Goal: Task Accomplishment & Management: Use online tool/utility

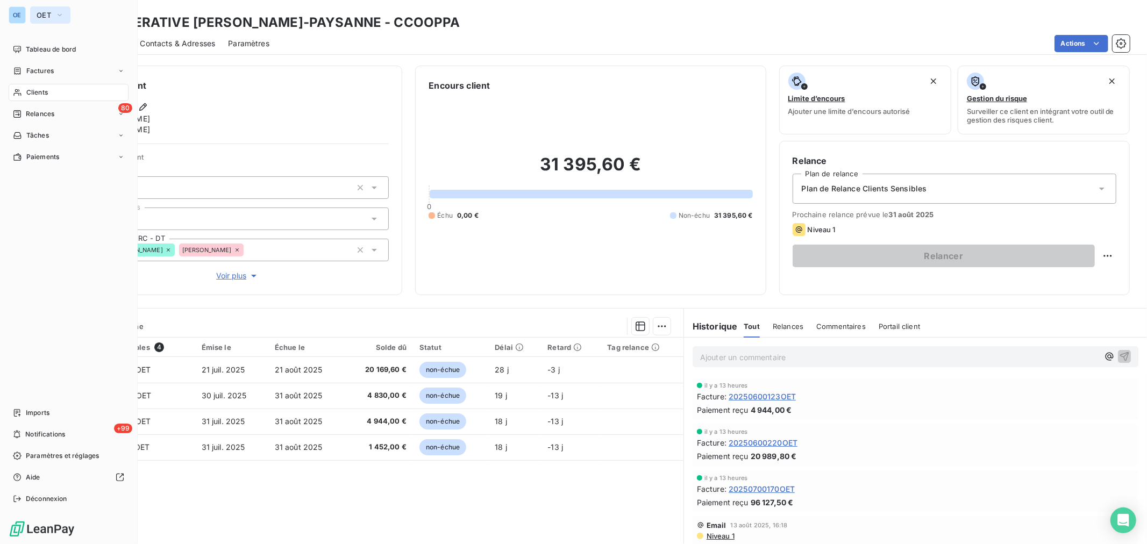
click at [32, 15] on button "OET" at bounding box center [50, 14] width 40 height 17
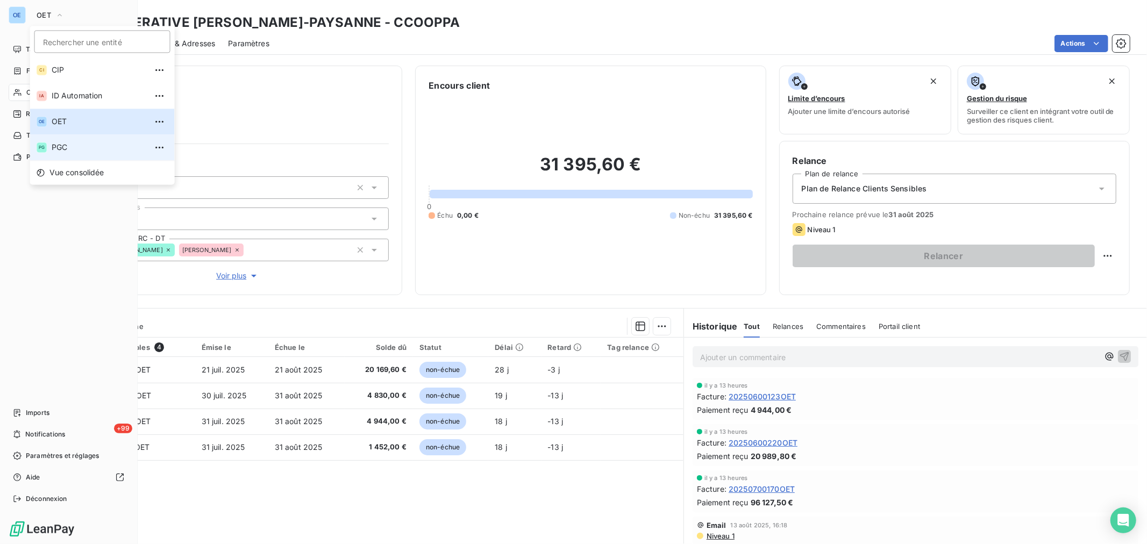
click at [99, 149] on span "PGC" at bounding box center [99, 147] width 95 height 11
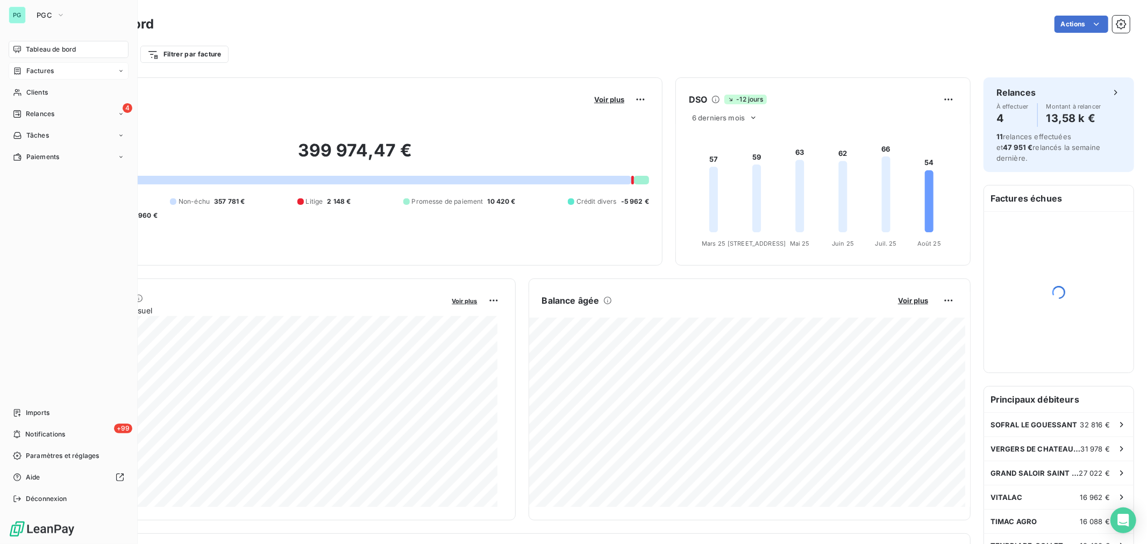
click at [38, 73] on span "Factures" at bounding box center [39, 71] width 27 height 10
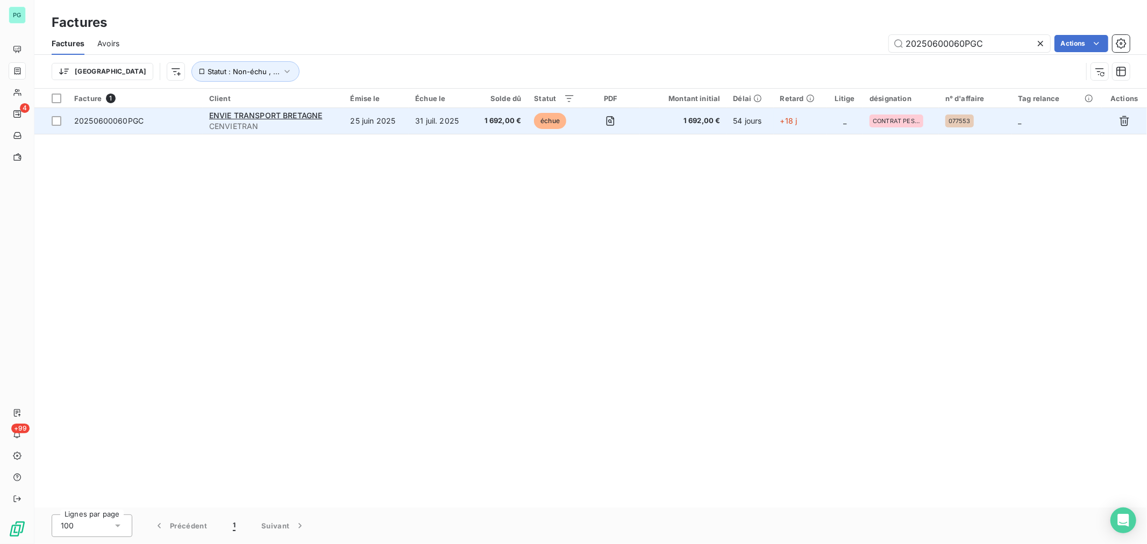
type input "20250600060PGC"
click at [651, 127] on td "1 692,00 €" at bounding box center [683, 121] width 87 height 26
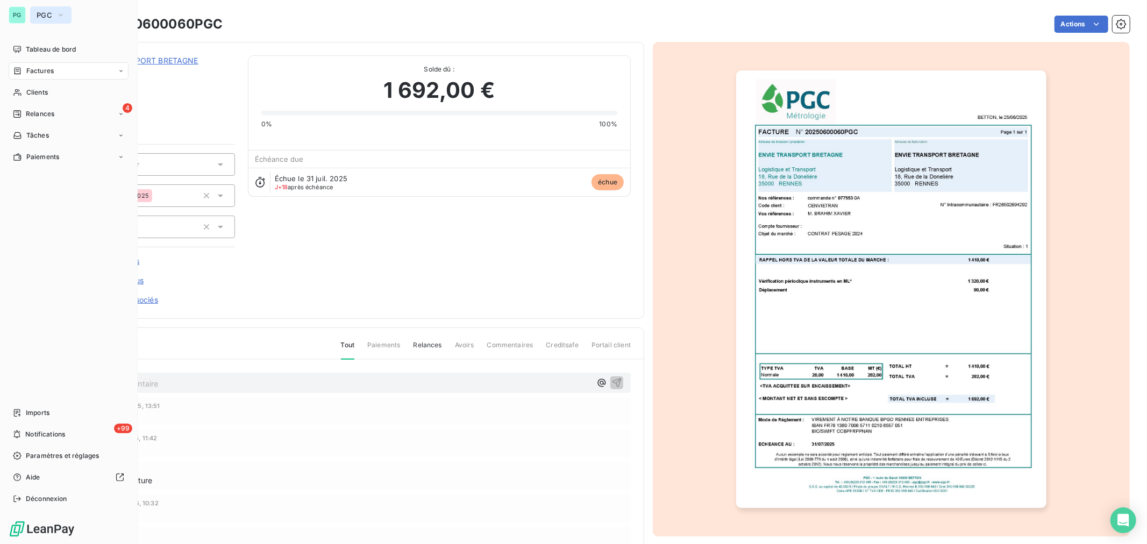
click at [49, 15] on span "PGC" at bounding box center [45, 15] width 16 height 9
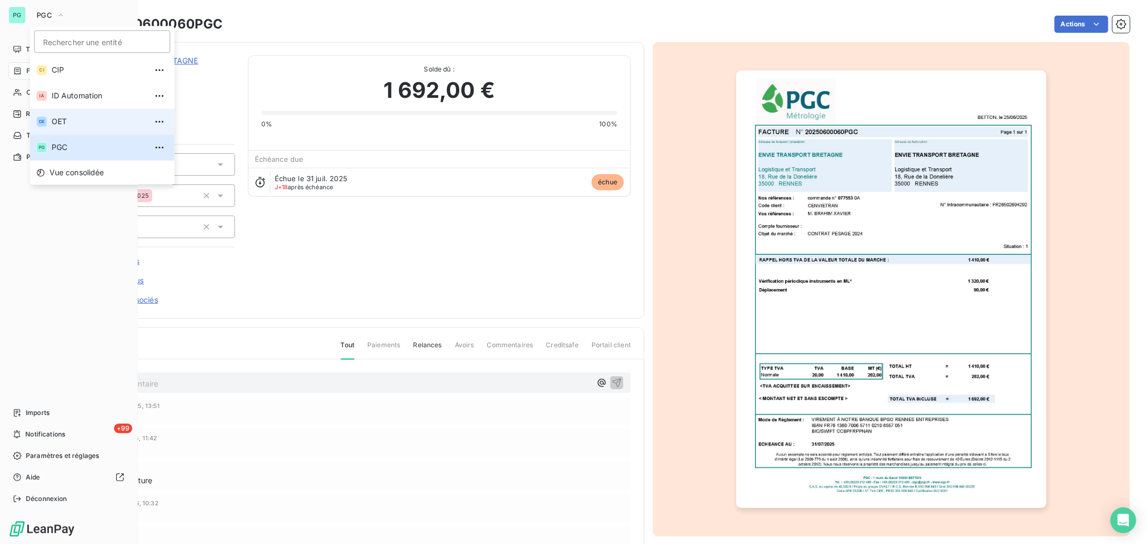
click at [67, 115] on li "OE OET" at bounding box center [102, 122] width 145 height 26
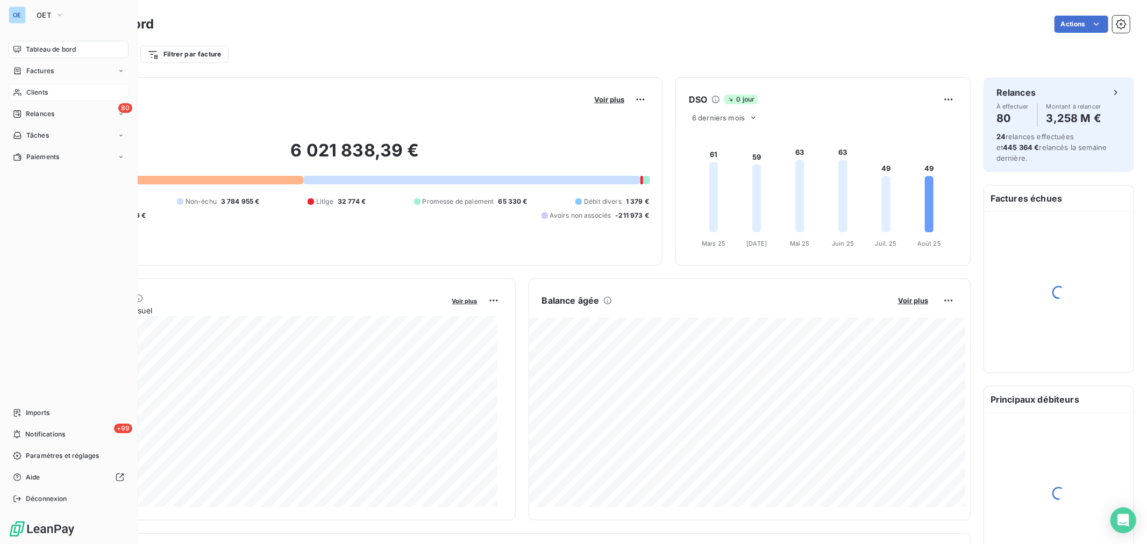
click at [26, 89] on span "Clients" at bounding box center [37, 93] width 22 height 10
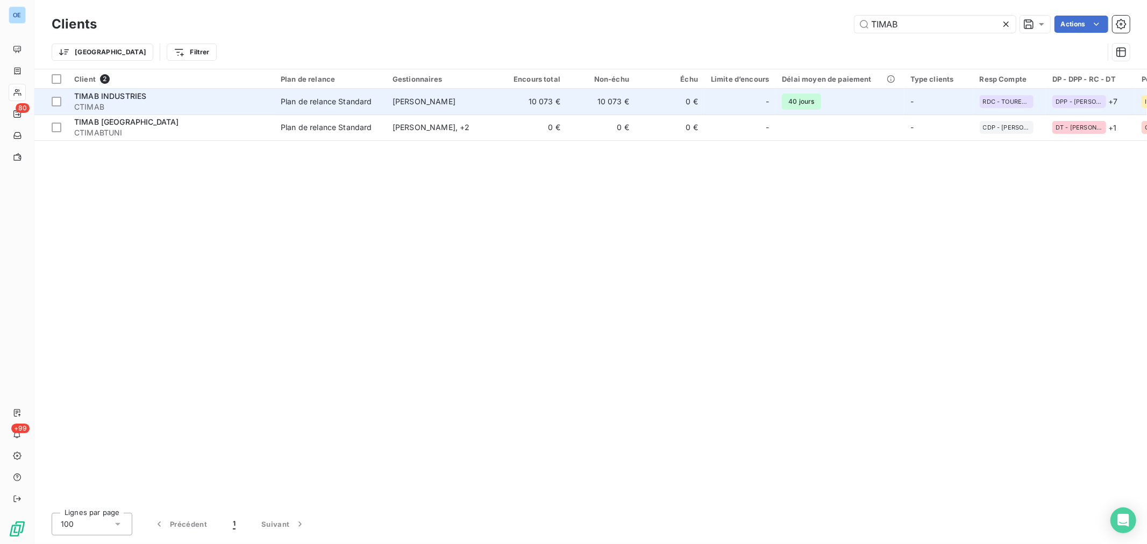
type input "TIMAB"
click at [707, 110] on td "-" at bounding box center [739, 102] width 71 height 26
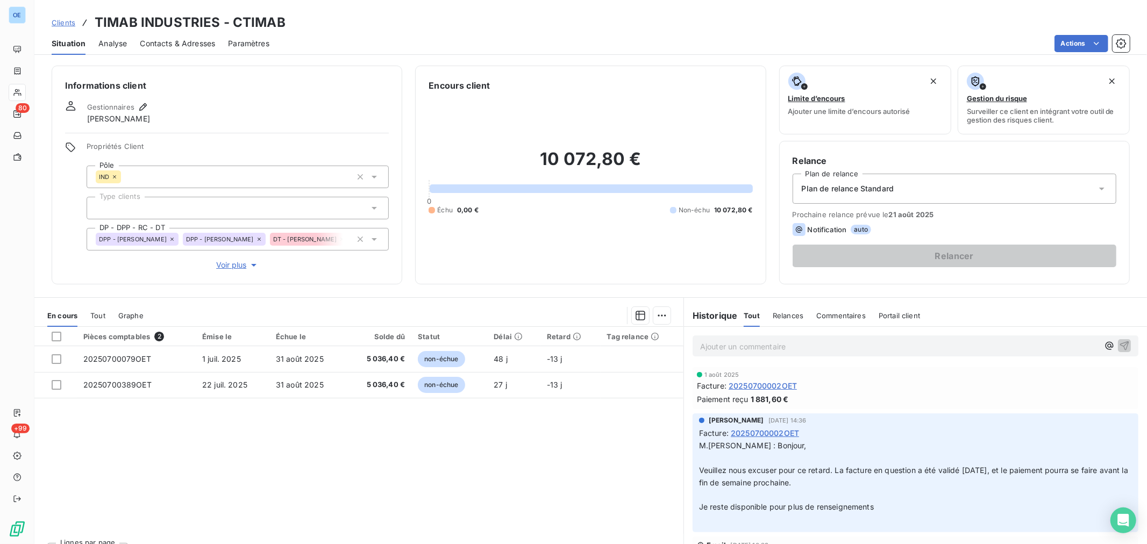
click at [200, 42] on span "Contacts & Adresses" at bounding box center [177, 43] width 75 height 11
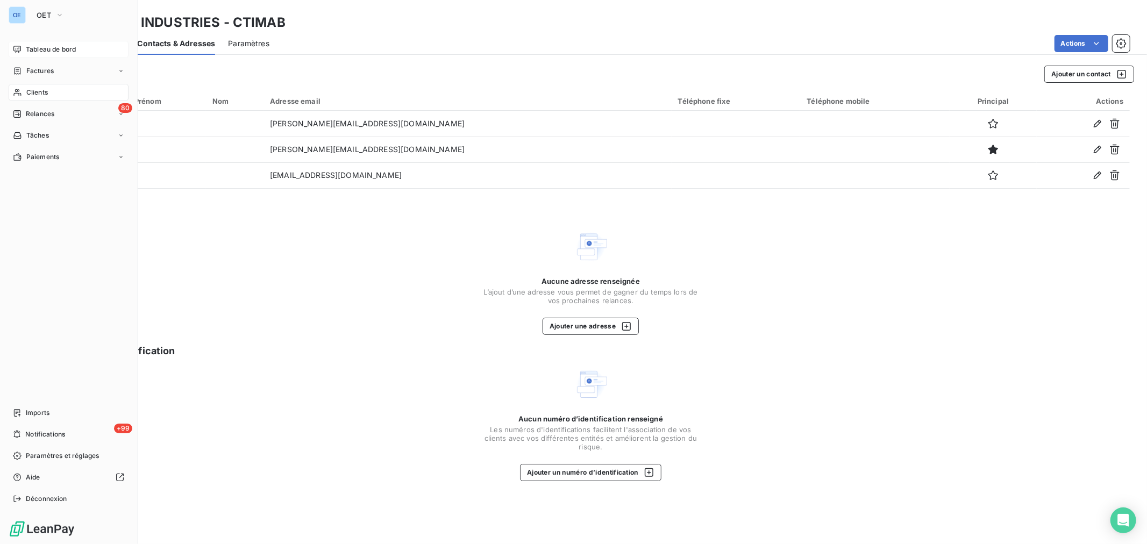
click at [27, 52] on span "Tableau de bord" at bounding box center [51, 50] width 50 height 10
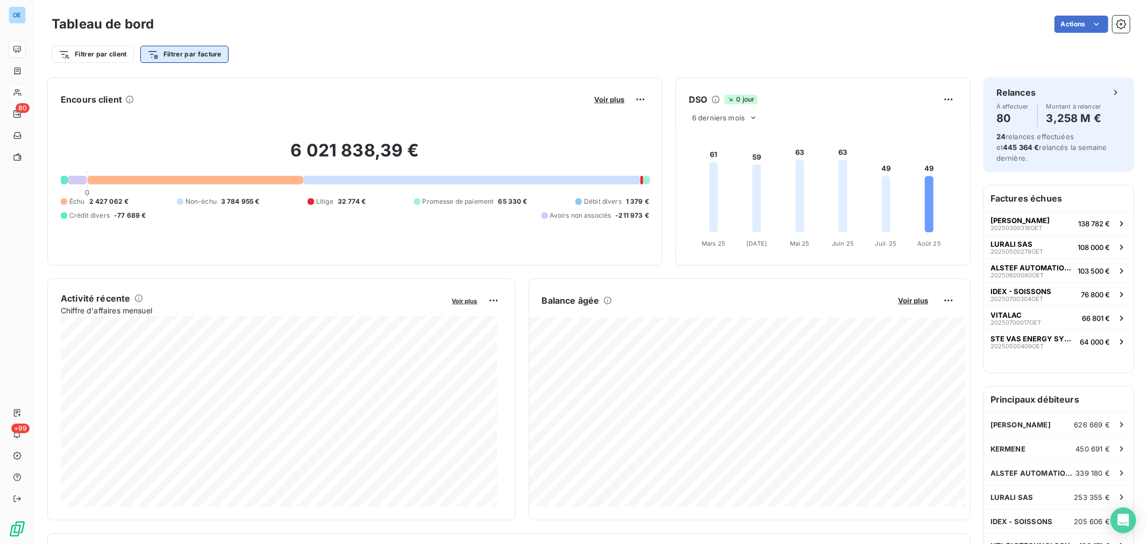
click at [177, 49] on html "OE 80 +99 Tableau de bord Actions Filtrer par client Filtrer par facture Encour…" at bounding box center [573, 272] width 1147 height 544
click at [109, 51] on html "OE 80 +99 Tableau de bord Actions Filtrer par client Filtrer par facture Recher…" at bounding box center [573, 272] width 1147 height 544
click at [108, 53] on html "OE 80 +99 Tableau de bord Actions Filtrer par client Filtrer par facture Encour…" at bounding box center [573, 272] width 1147 height 544
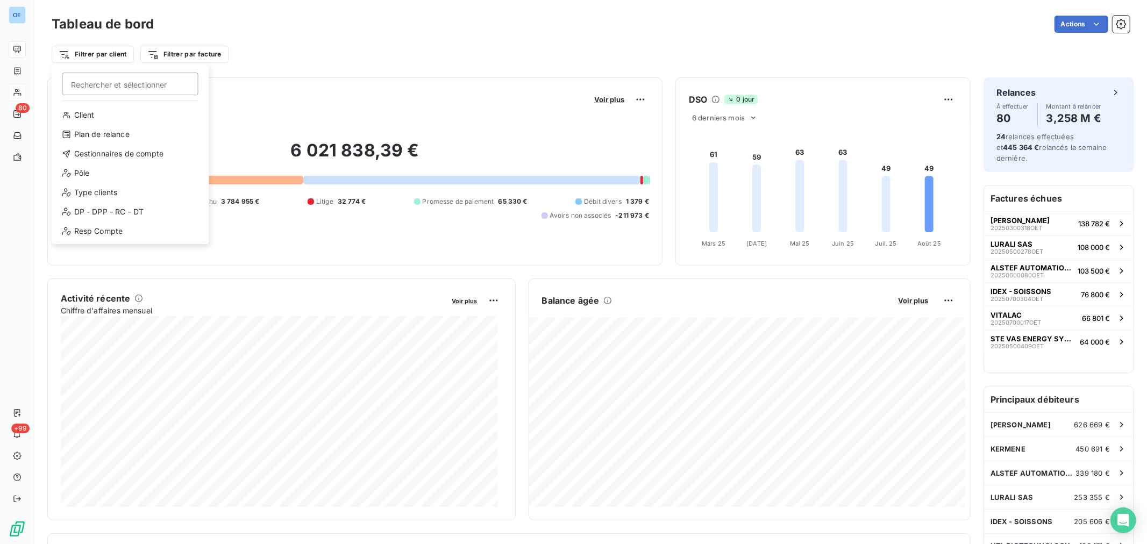
click at [188, 56] on html "OE 80 +99 Tableau de bord Actions Filtrer par client Rechercher et sélectionner…" at bounding box center [573, 272] width 1147 height 544
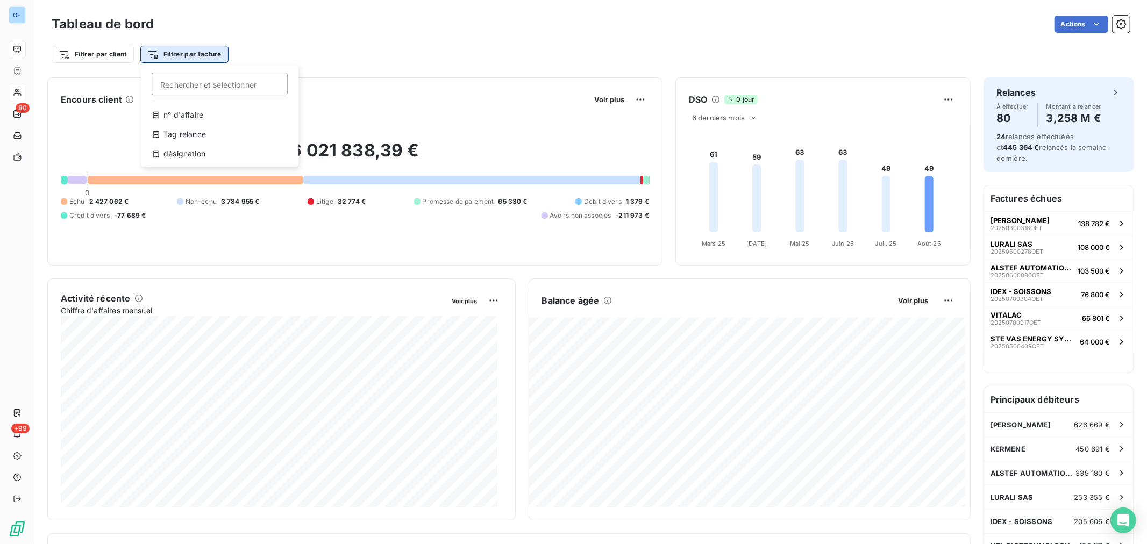
click at [216, 55] on html "OE 80 +99 Tableau de bord Actions Filtrer par client Filtrer par facture Recher…" at bounding box center [573, 272] width 1147 height 544
click at [297, 26] on html "OE 80 +99 Tableau de bord Actions Filtrer par client Filtrer par facture Recher…" at bounding box center [573, 272] width 1147 height 544
click at [103, 56] on html "OE 80 +99 Tableau de bord Actions Filtrer par client Filtrer par facture Encour…" at bounding box center [573, 272] width 1147 height 544
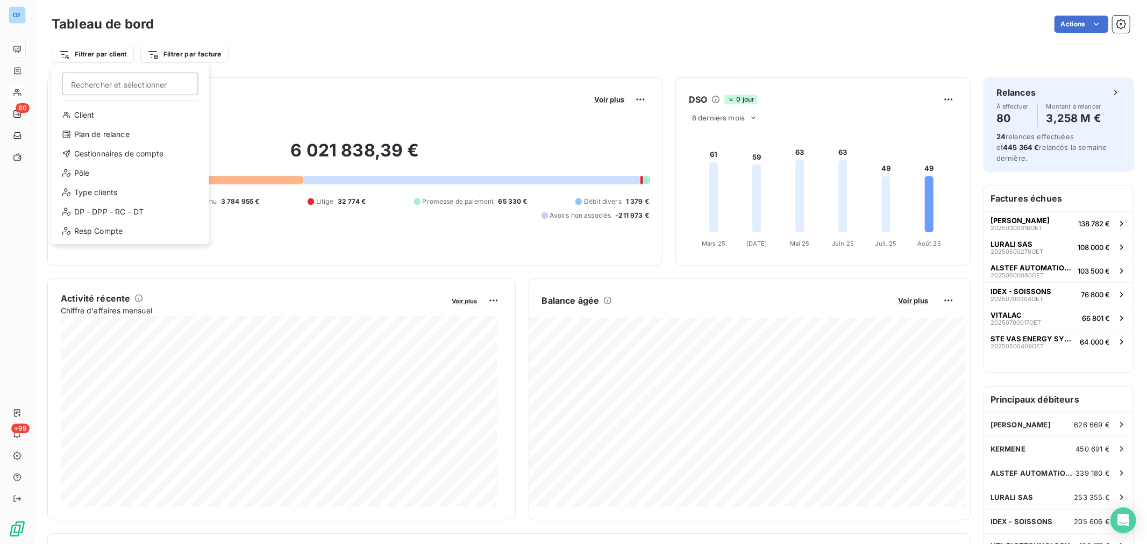
click at [357, 55] on html "OE 80 +99 Tableau de bord Actions Filtrer par client Rechercher et sélectionner…" at bounding box center [573, 272] width 1147 height 544
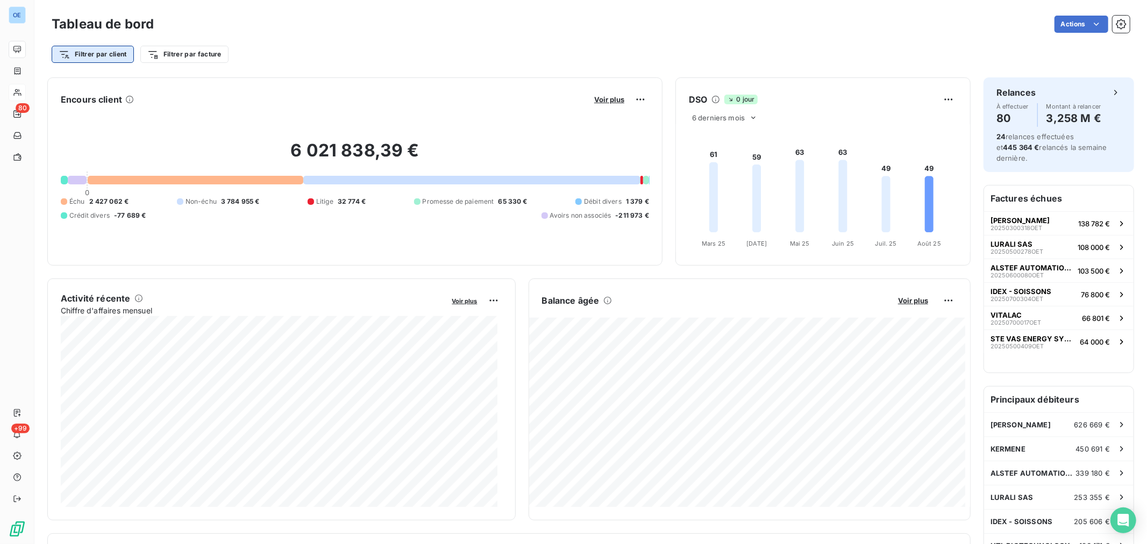
click at [102, 48] on html "OE 80 +99 Tableau de bord Actions Filtrer par client Filtrer par facture Encour…" at bounding box center [573, 272] width 1147 height 544
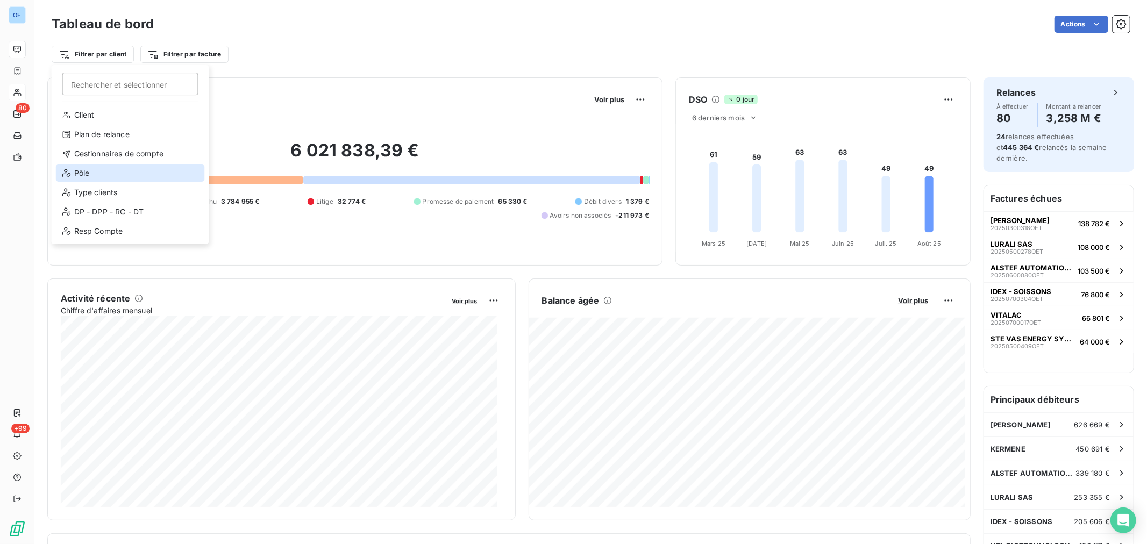
click at [142, 170] on div "Pôle" at bounding box center [130, 173] width 149 height 17
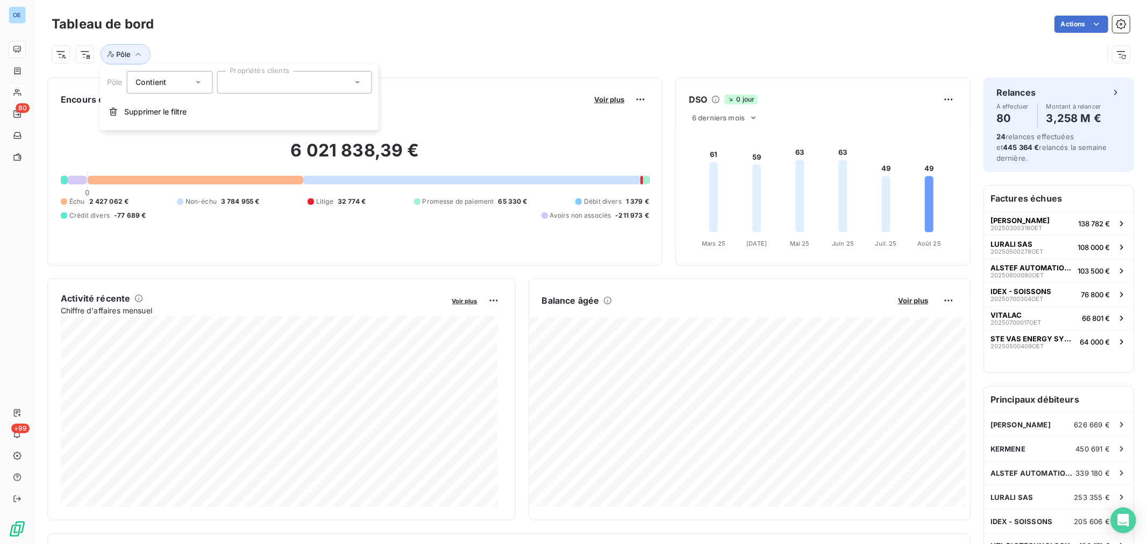
click at [312, 89] on div at bounding box center [294, 82] width 155 height 23
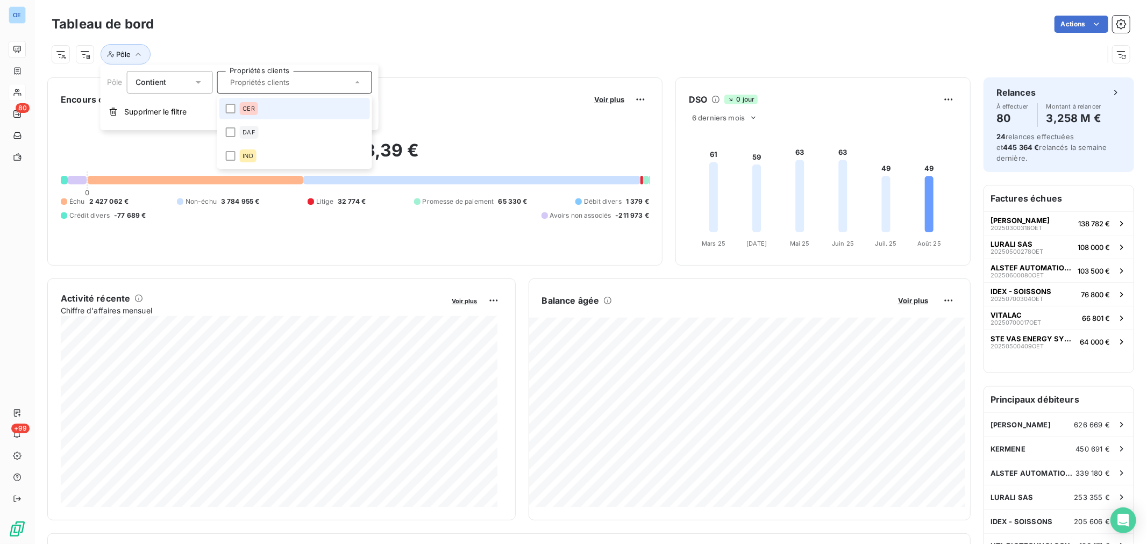
click at [297, 111] on li "CER" at bounding box center [294, 109] width 151 height 22
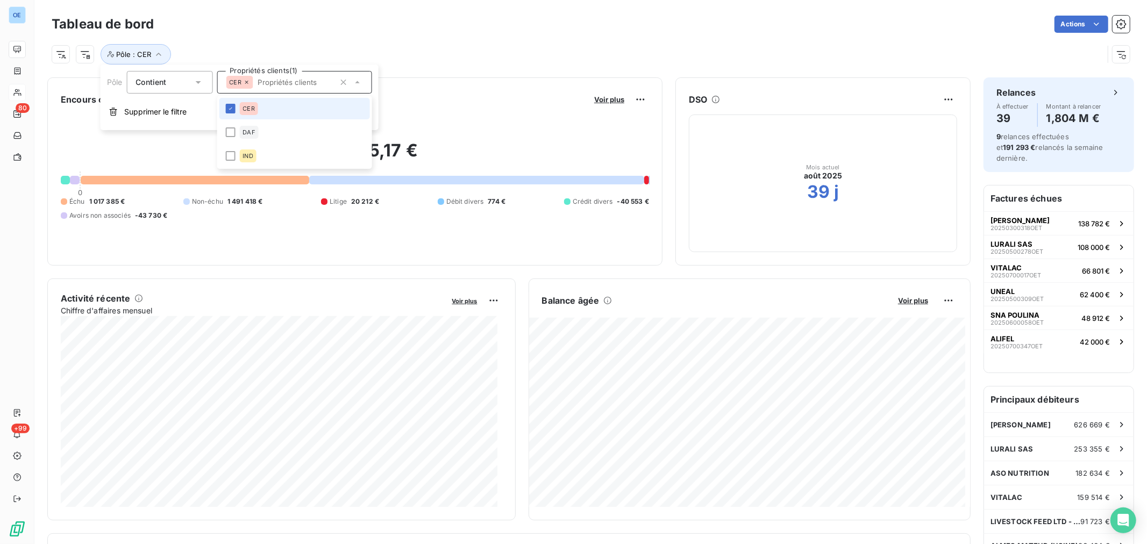
click at [273, 115] on li "CER" at bounding box center [294, 109] width 151 height 22
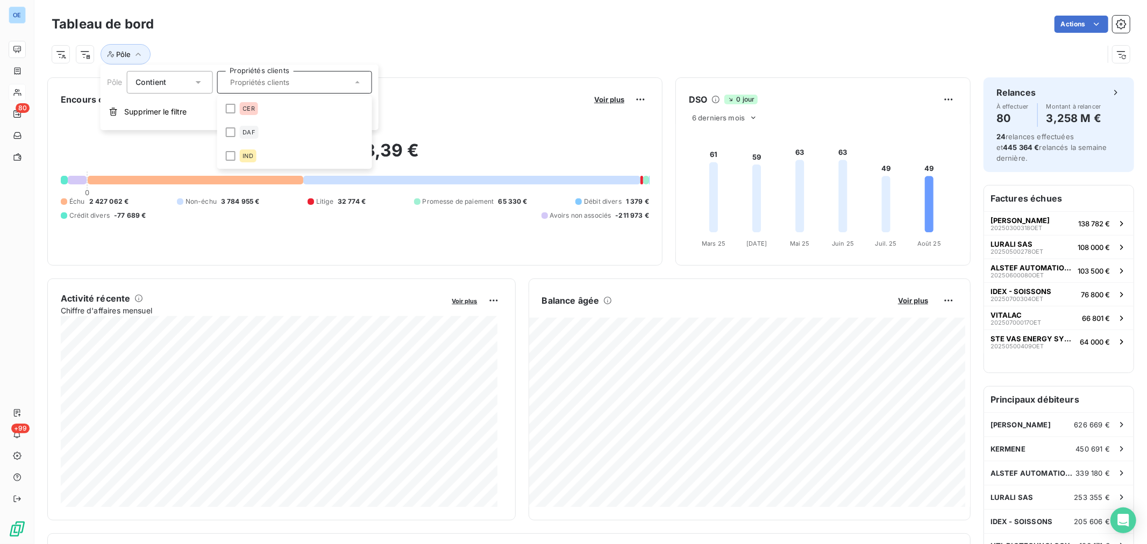
click at [353, 44] on div "Pôle" at bounding box center [578, 54] width 1052 height 20
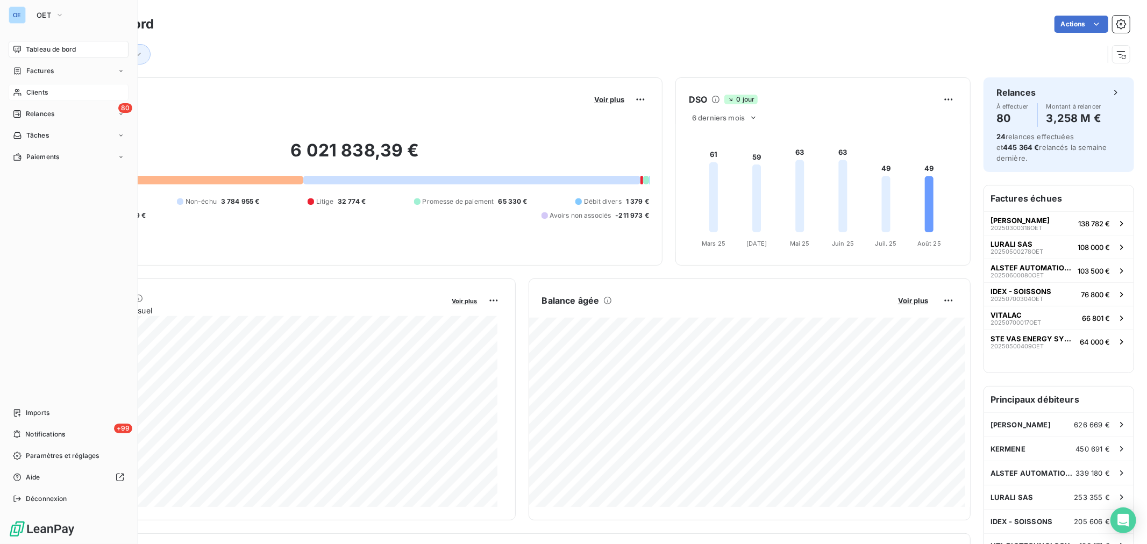
click at [24, 94] on div "Clients" at bounding box center [69, 92] width 120 height 17
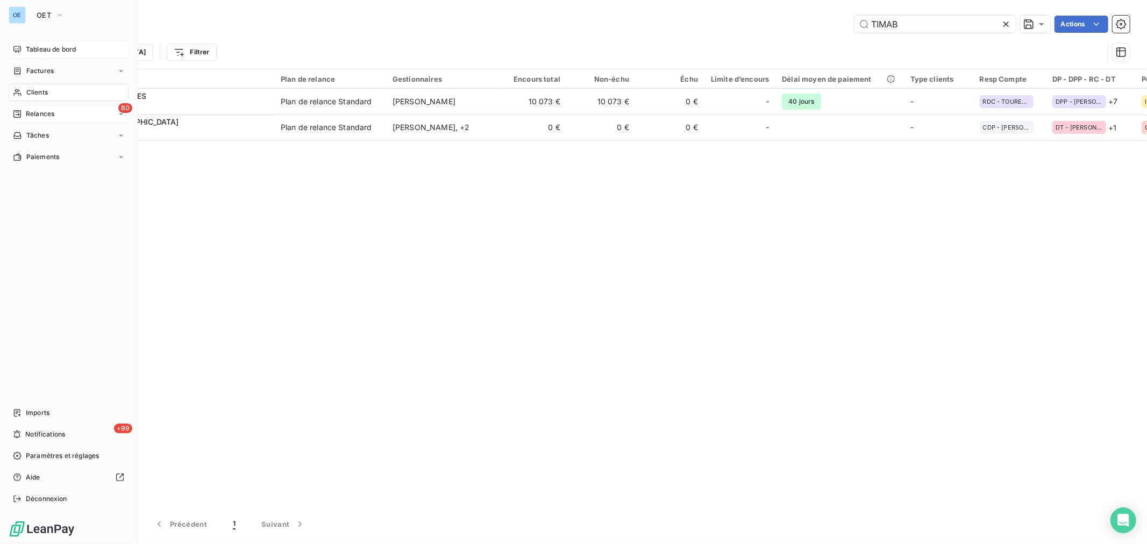
click at [24, 120] on div "80 Relances" at bounding box center [69, 113] width 120 height 17
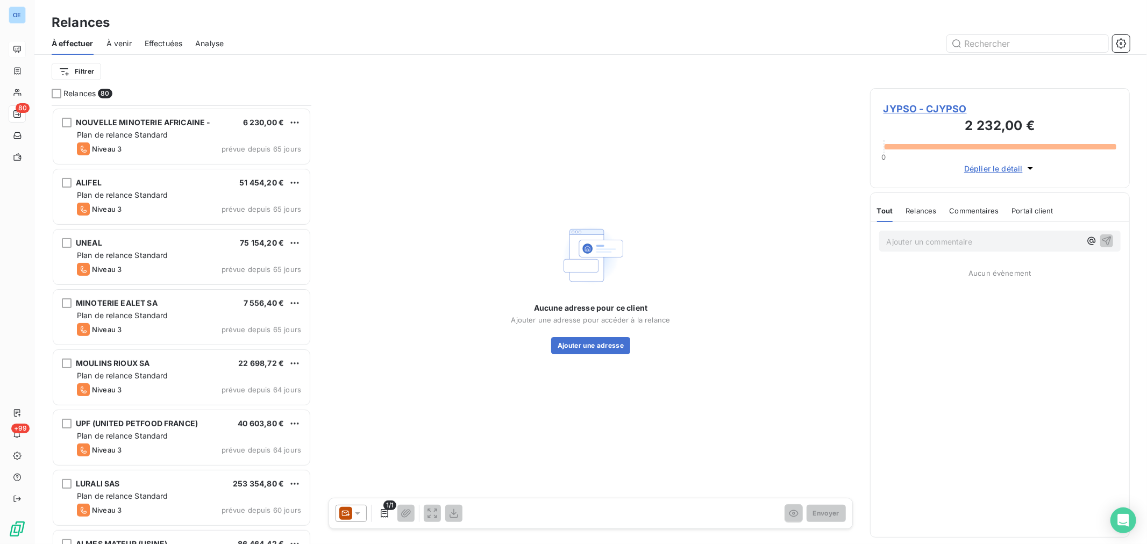
scroll to position [299, 0]
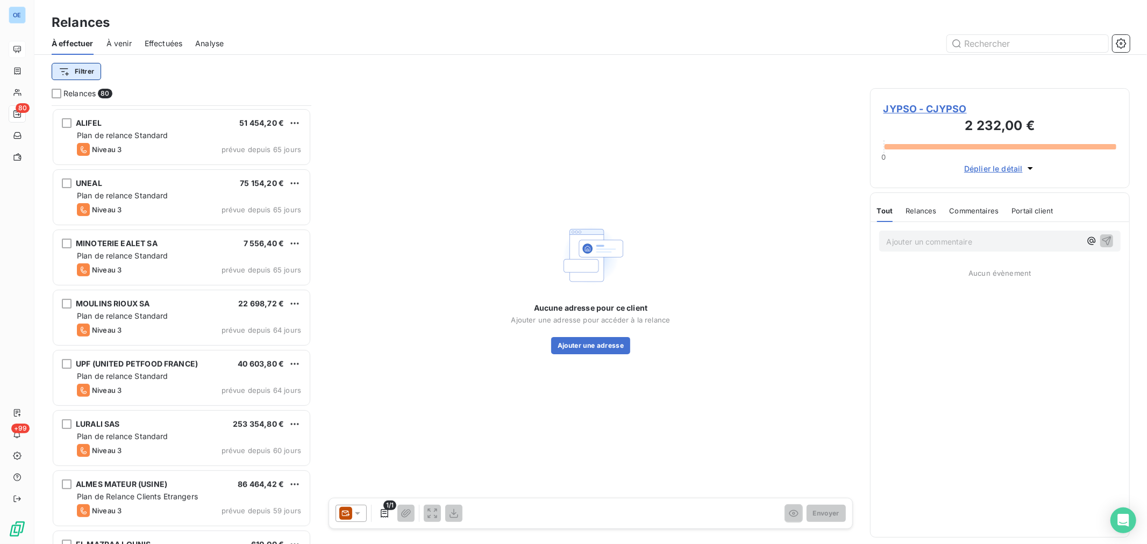
click at [95, 71] on html "OE 80 +99 Relances À effectuer À venir Effectuées Analyse Filtrer Relances 80 A…" at bounding box center [573, 272] width 1147 height 544
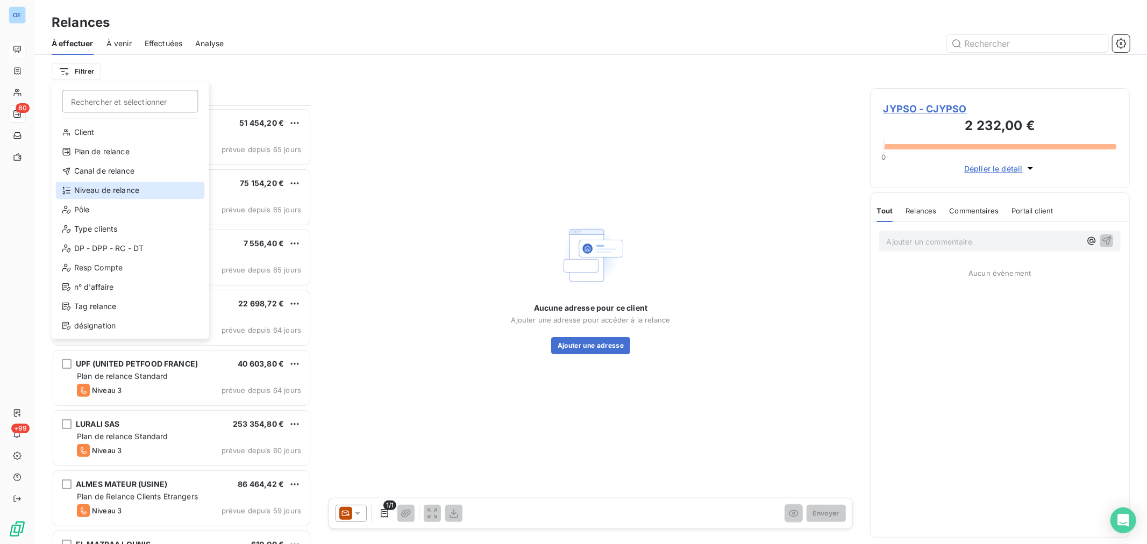
click at [130, 189] on div "Niveau de relance" at bounding box center [130, 190] width 149 height 17
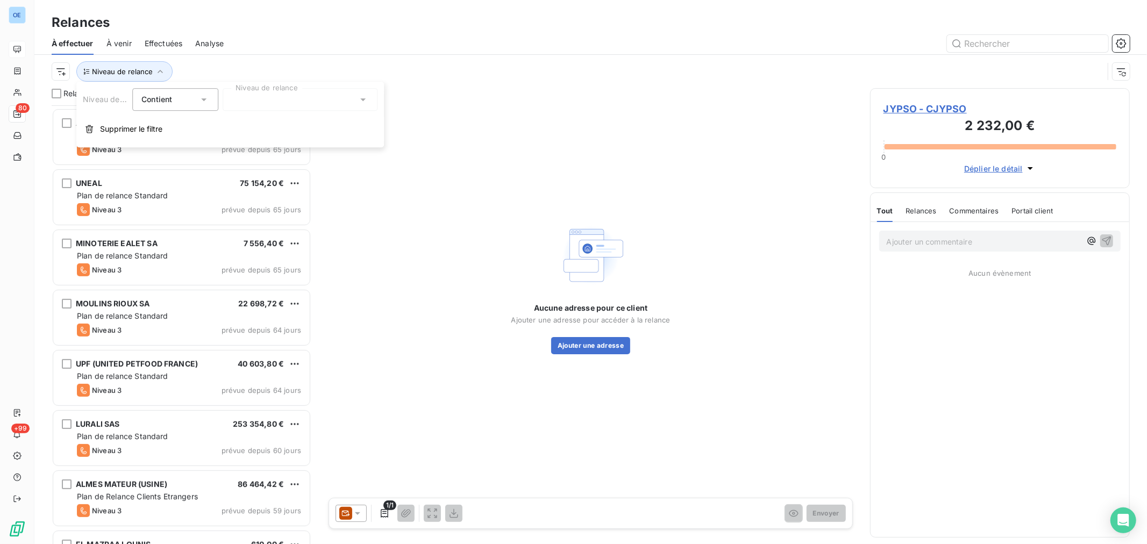
click at [261, 101] on div at bounding box center [300, 99] width 155 height 23
click at [261, 164] on span "Niveau 2" at bounding box center [259, 161] width 32 height 11
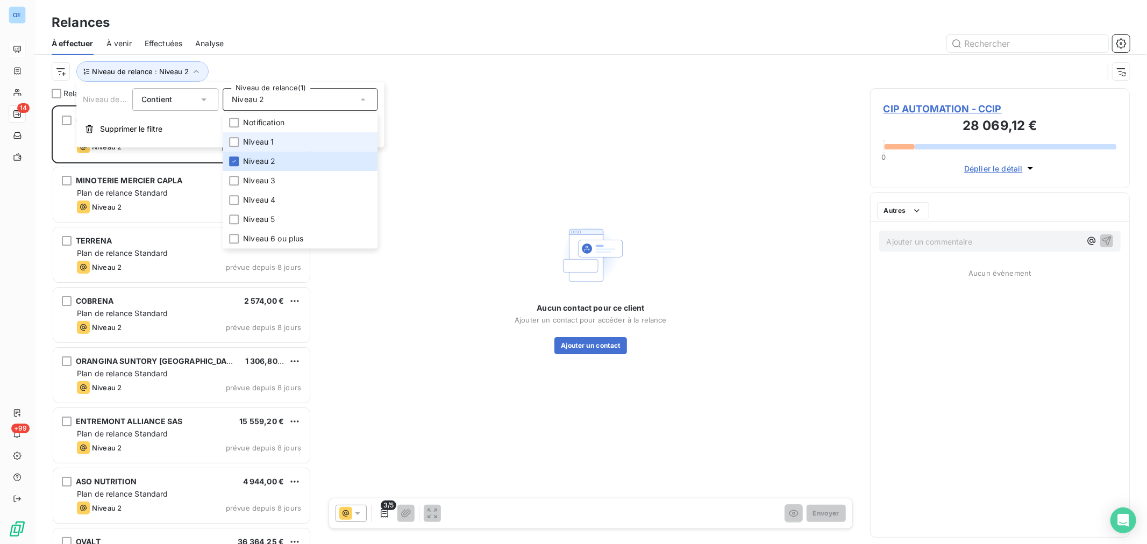
scroll to position [430, 251]
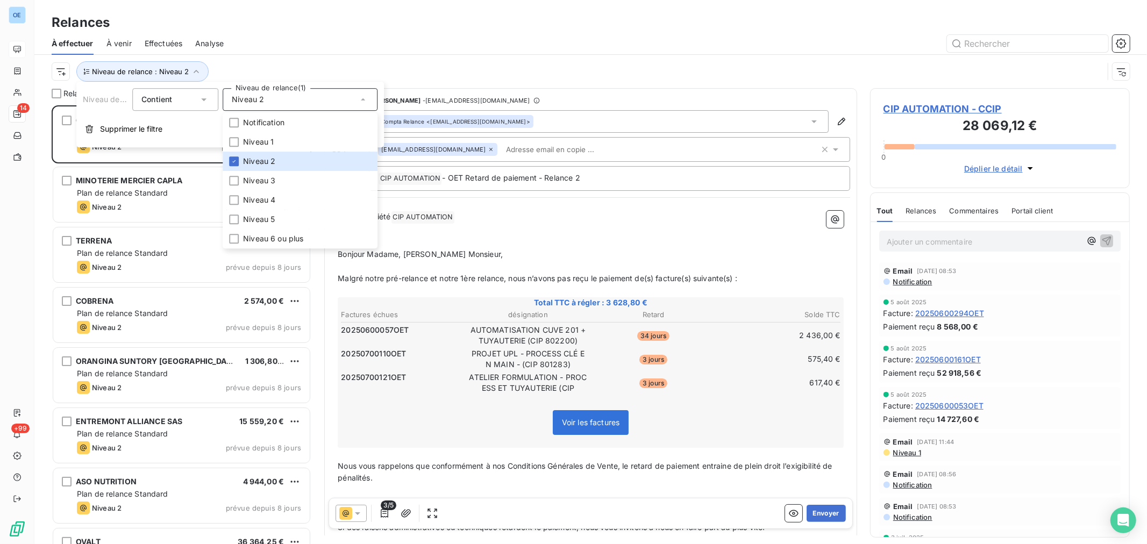
click at [283, 41] on div at bounding box center [683, 43] width 893 height 17
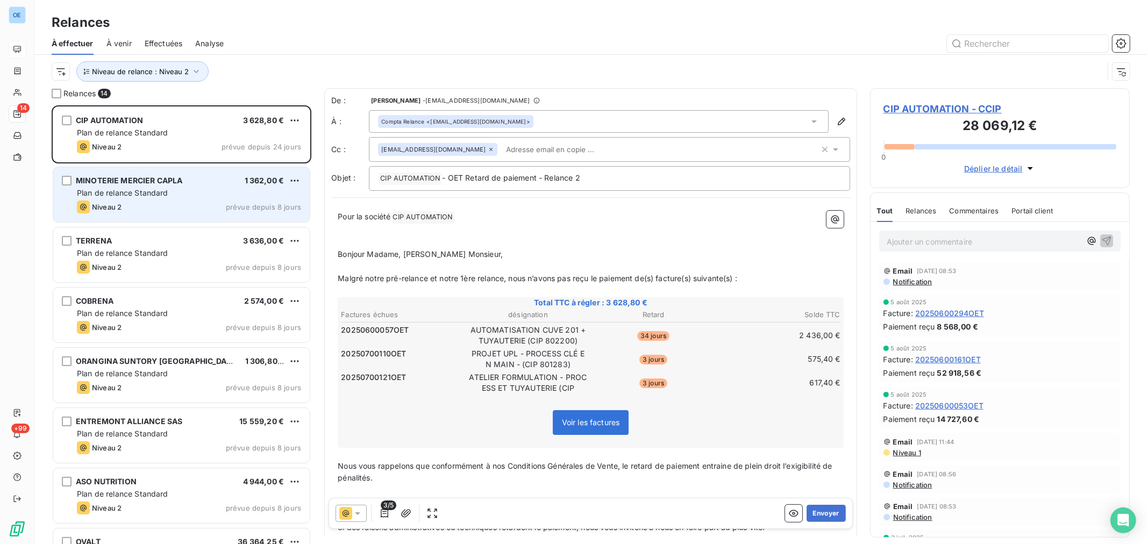
click at [212, 208] on div "Niveau 2 prévue depuis 8 jours" at bounding box center [189, 207] width 224 height 13
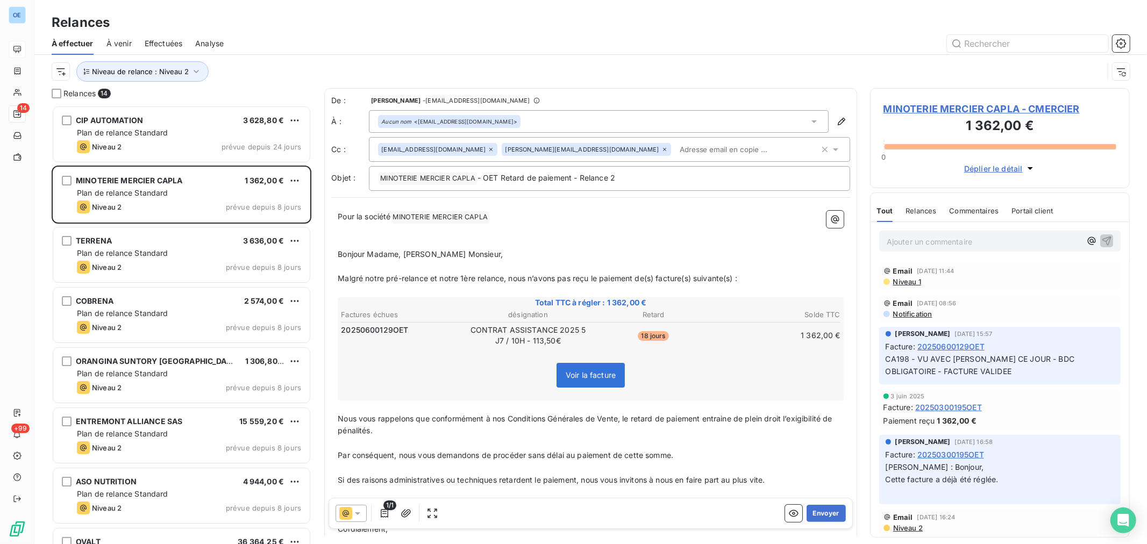
click at [970, 345] on span "20250600129OET" at bounding box center [950, 346] width 67 height 11
click at [823, 517] on button "Envoyer" at bounding box center [826, 513] width 39 height 17
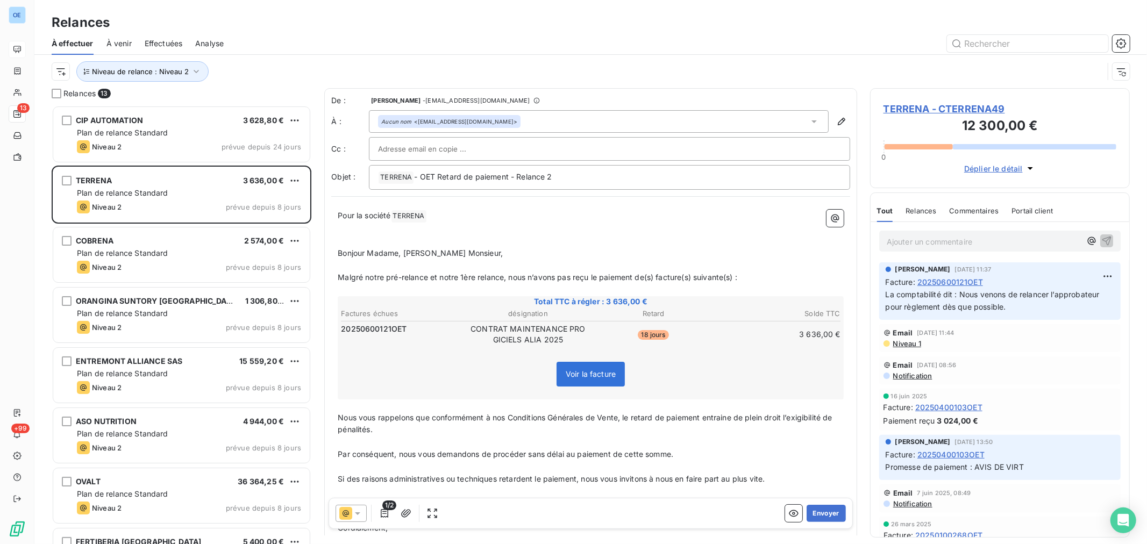
click at [823, 517] on button "Envoyer" at bounding box center [826, 513] width 39 height 17
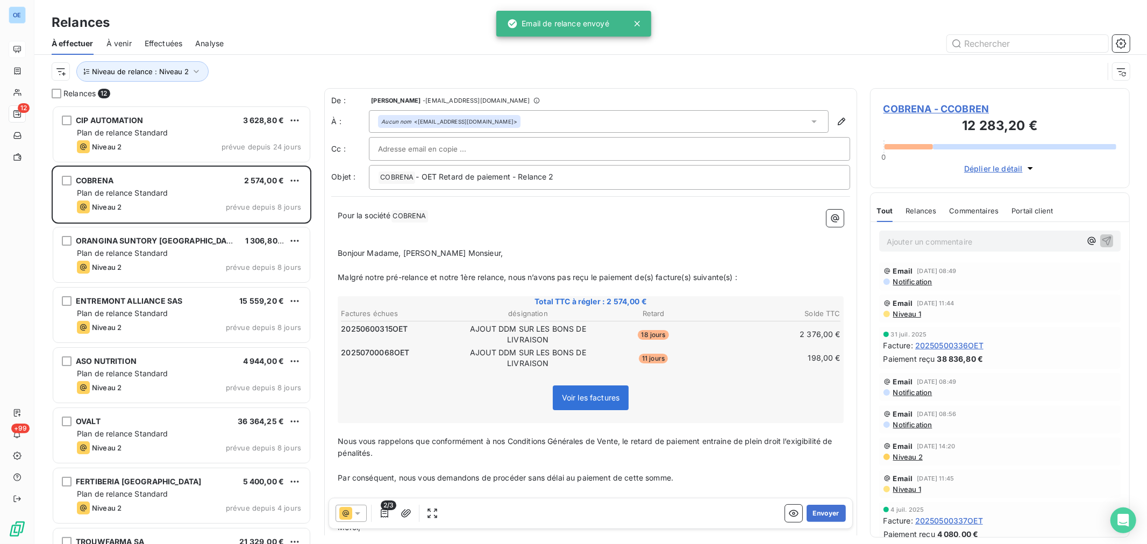
click at [823, 517] on button "Envoyer" at bounding box center [826, 513] width 39 height 17
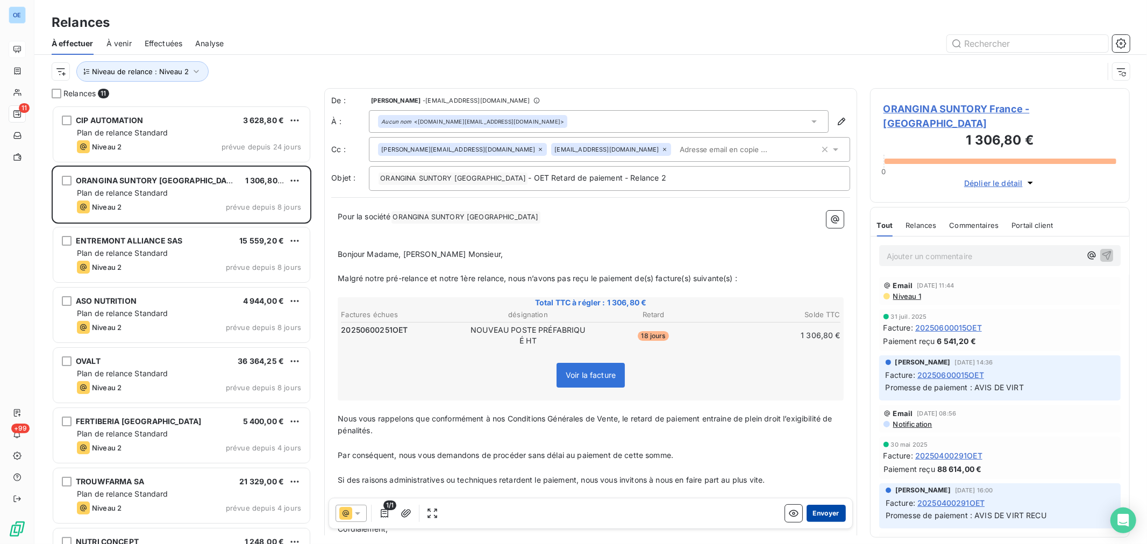
click at [827, 519] on button "Envoyer" at bounding box center [826, 513] width 39 height 17
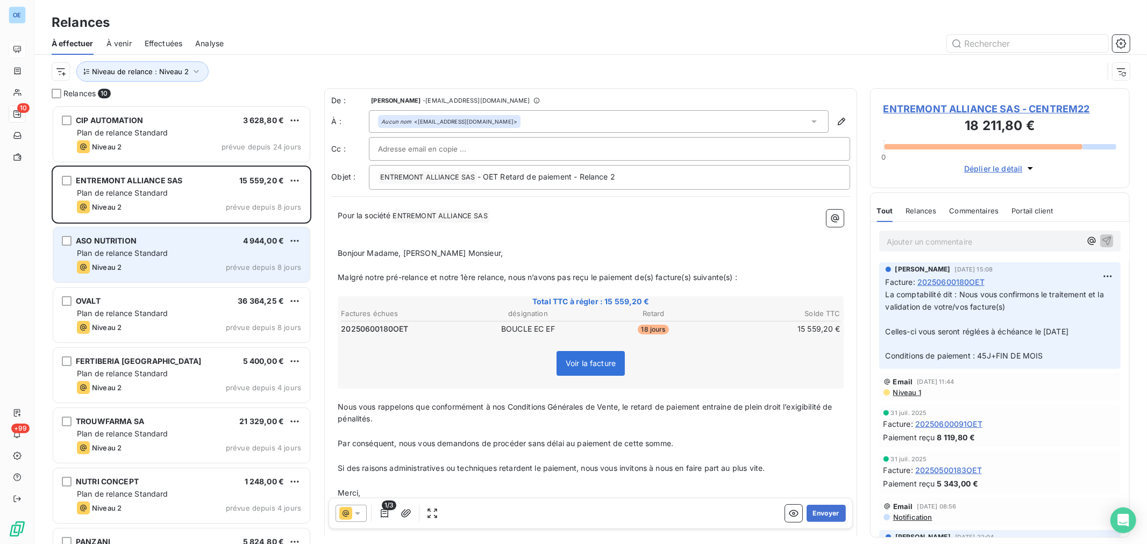
drag, startPoint x: 153, startPoint y: 261, endPoint x: 168, endPoint y: 264, distance: 14.8
click at [153, 261] on div "Niveau 2 prévue depuis 8 jours" at bounding box center [189, 267] width 224 height 13
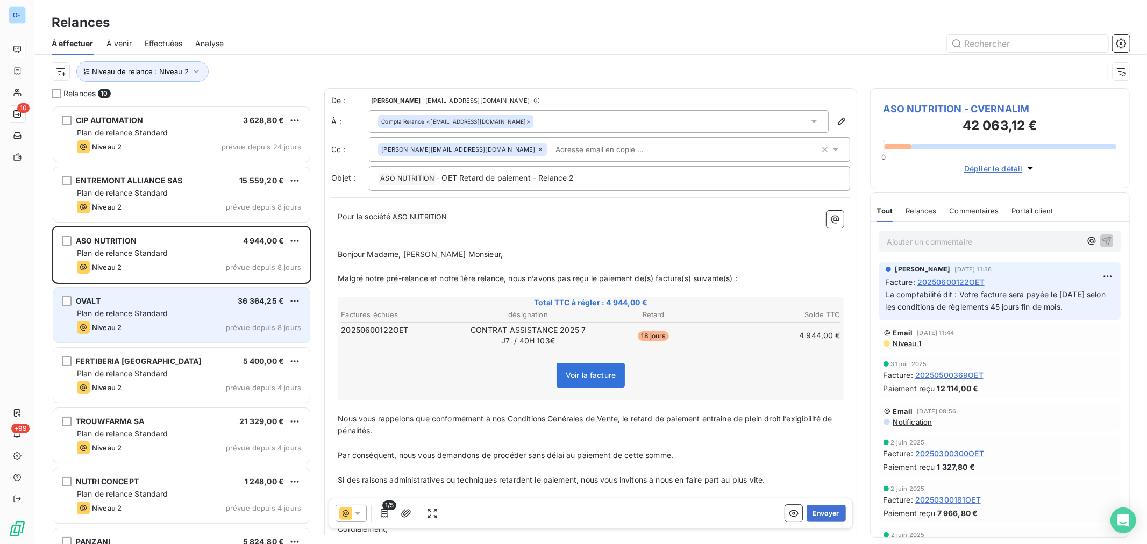
click at [205, 324] on div "Niveau 2 prévue depuis 8 jours" at bounding box center [189, 327] width 224 height 13
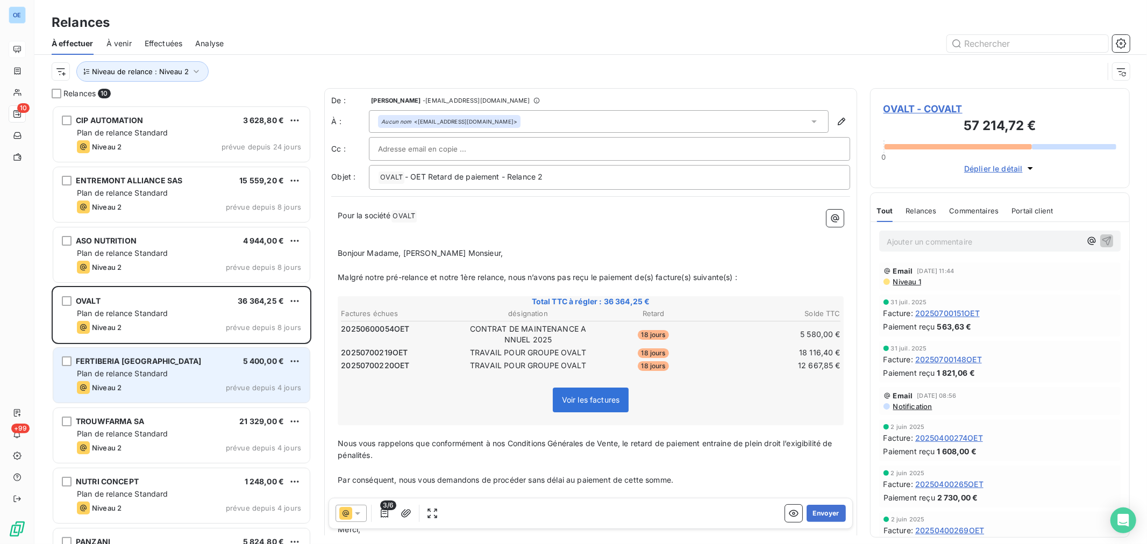
click at [171, 383] on div "Niveau 2 prévue depuis 4 jours" at bounding box center [189, 387] width 224 height 13
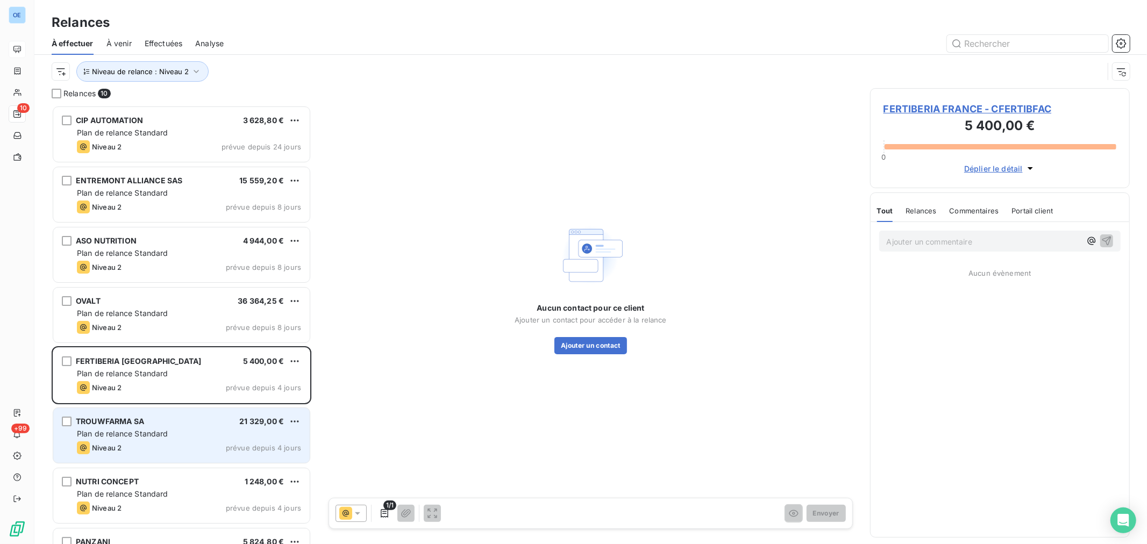
click at [168, 430] on div "Plan de relance Standard" at bounding box center [189, 434] width 224 height 11
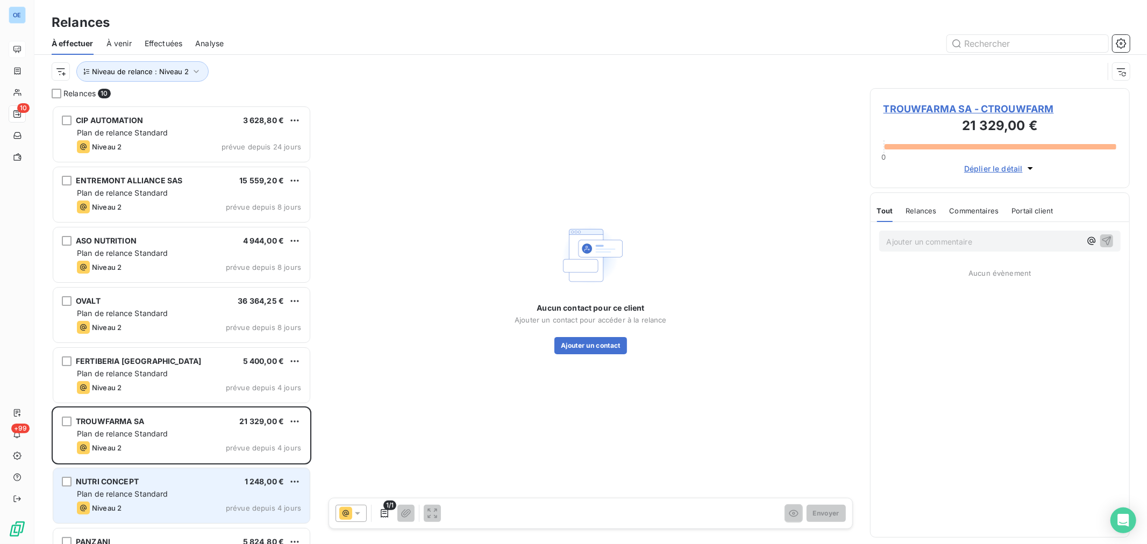
click at [151, 490] on span "Plan de relance Standard" at bounding box center [122, 493] width 91 height 9
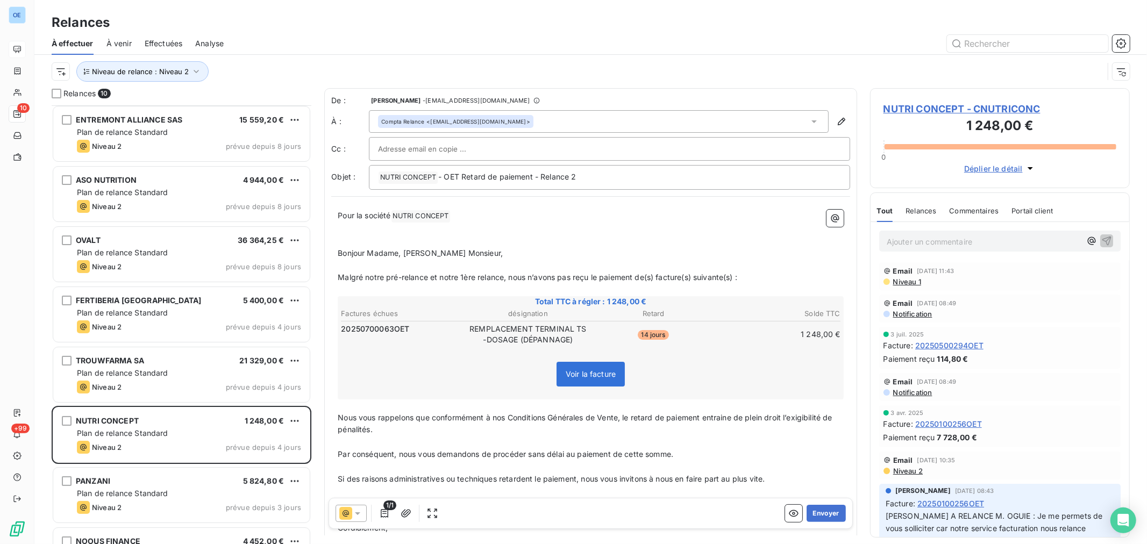
scroll to position [164, 0]
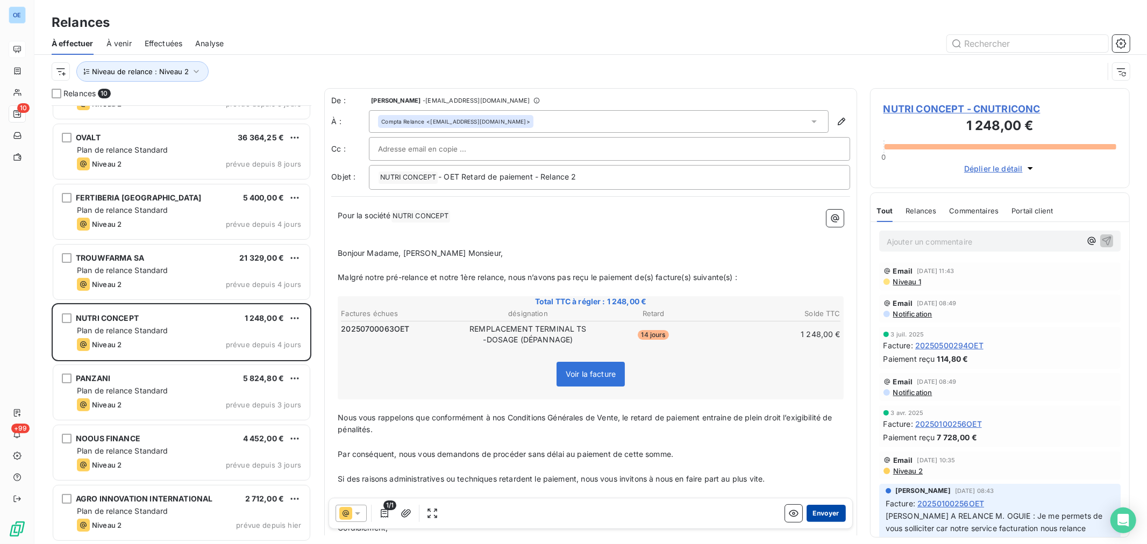
click at [817, 517] on button "Envoyer" at bounding box center [826, 513] width 39 height 17
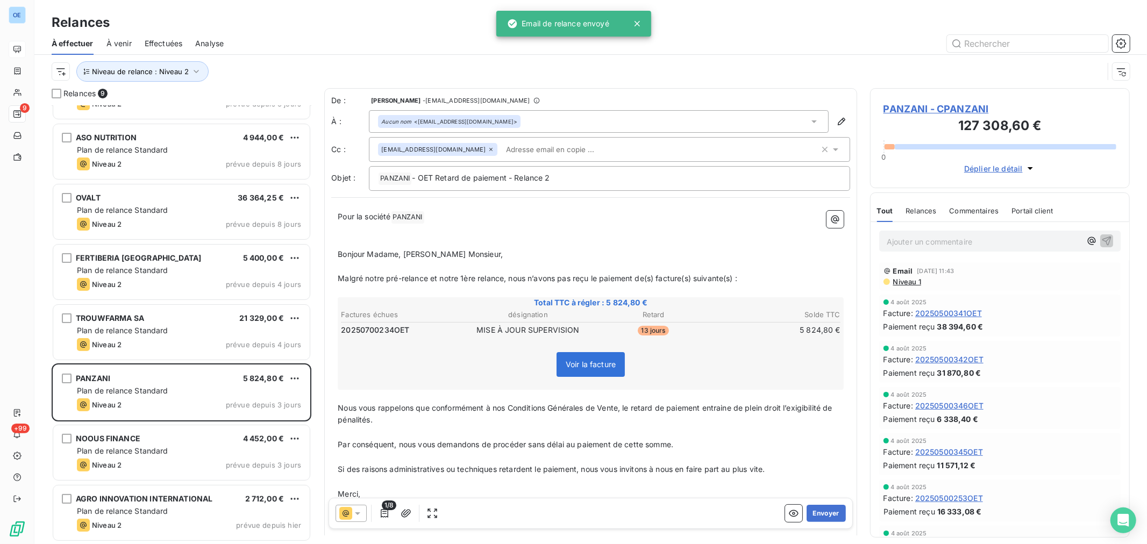
scroll to position [103, 0]
click at [817, 517] on button "Envoyer" at bounding box center [826, 513] width 39 height 17
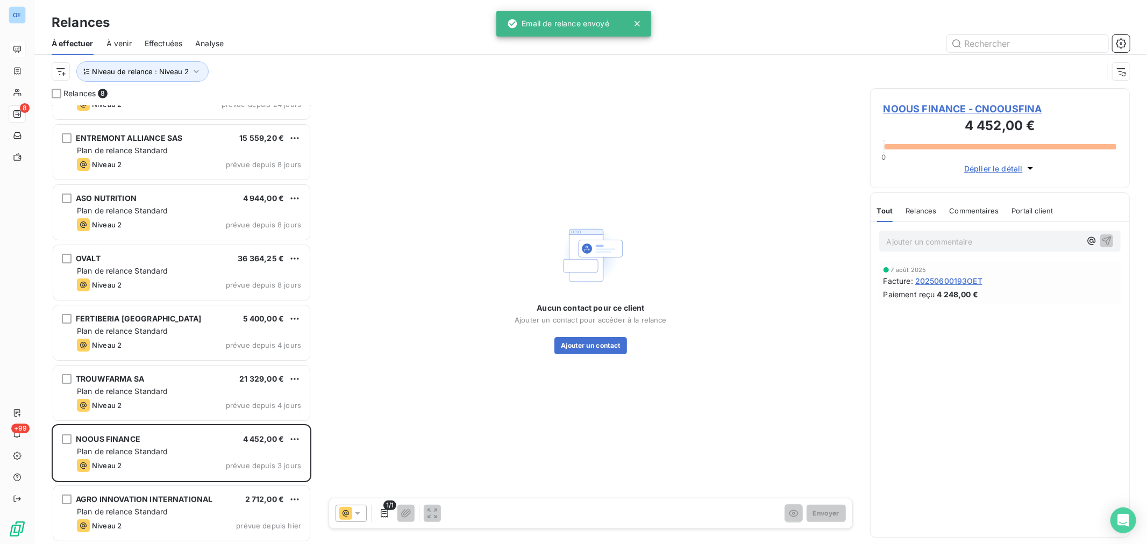
scroll to position [44, 0]
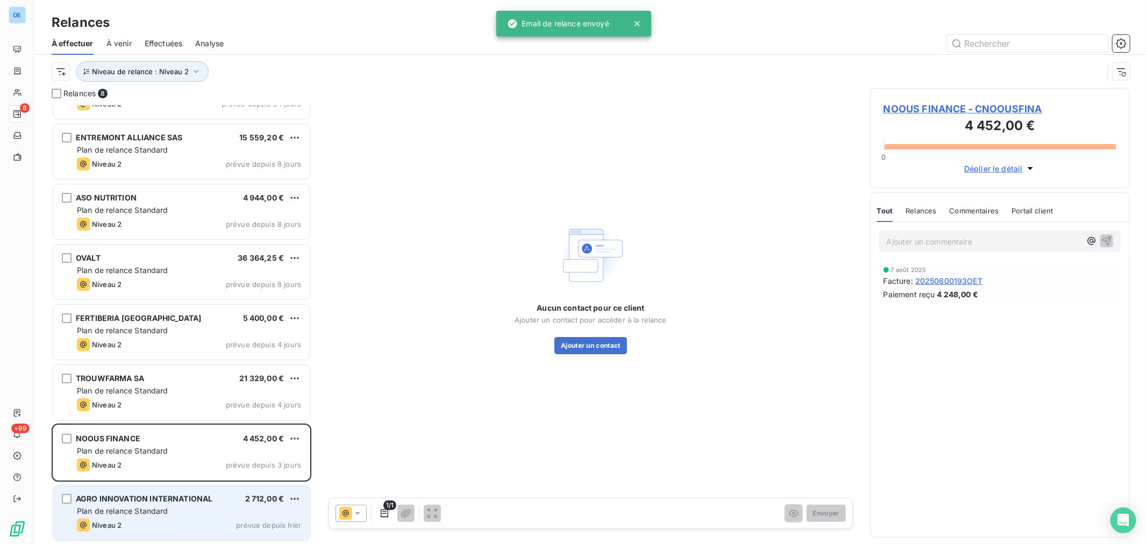
click at [200, 512] on div "Plan de relance Standard" at bounding box center [189, 511] width 224 height 11
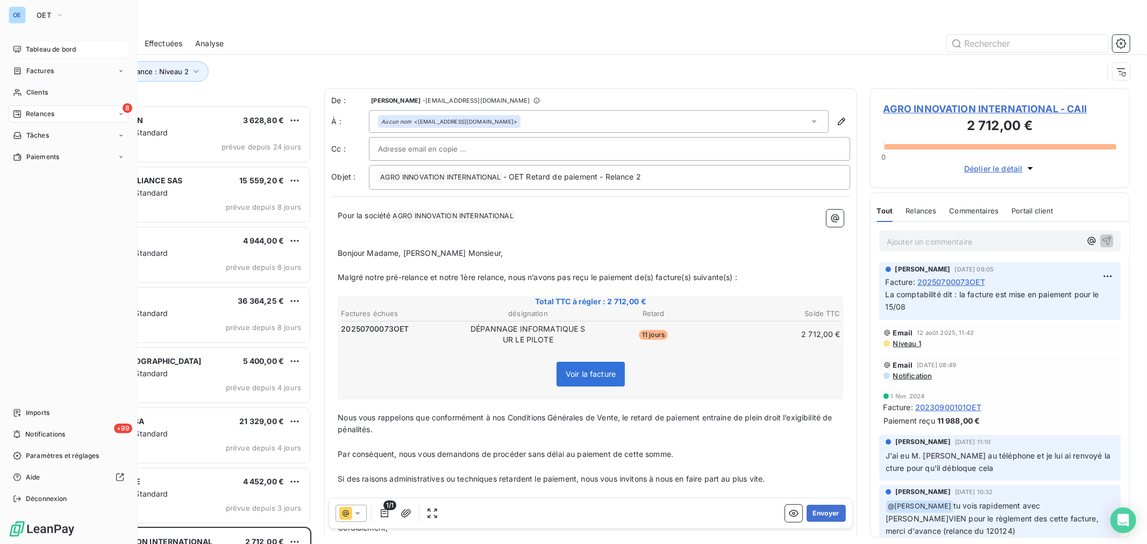
click at [52, 47] on span "Tableau de bord" at bounding box center [51, 50] width 50 height 10
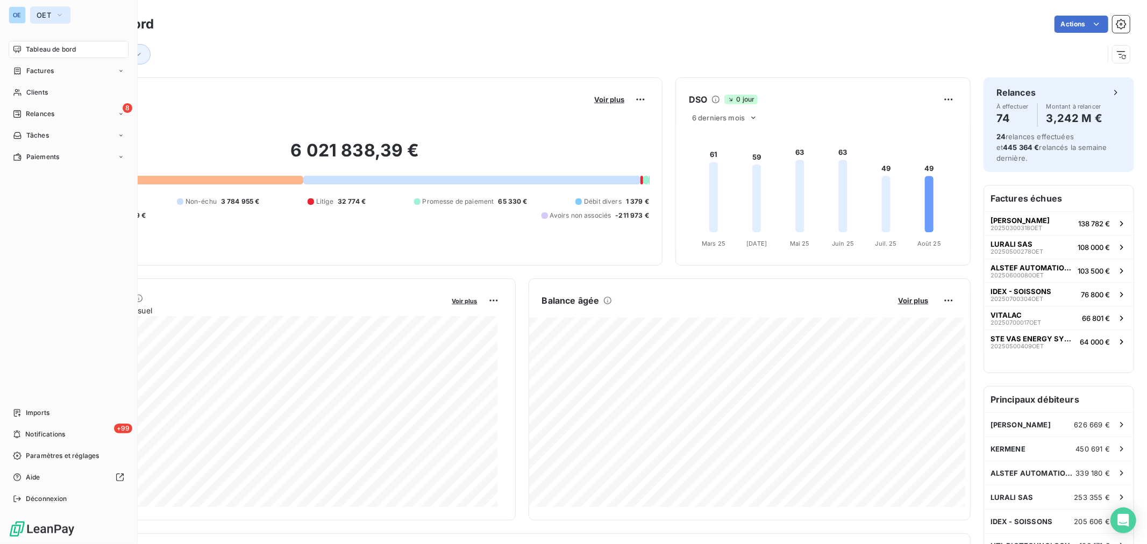
click at [46, 16] on span "OET" at bounding box center [44, 15] width 15 height 9
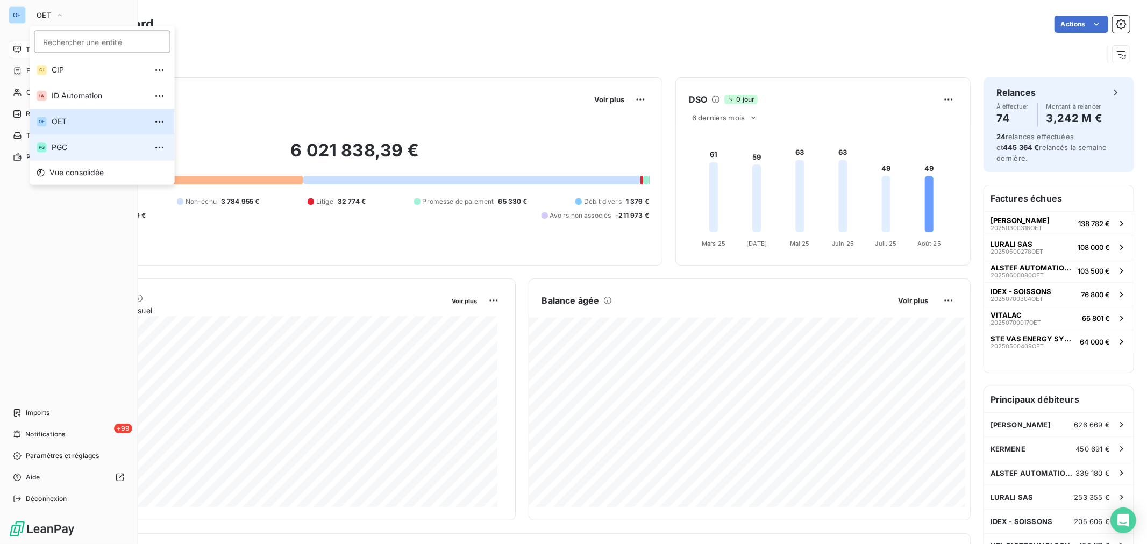
click at [84, 143] on span "PGC" at bounding box center [99, 147] width 95 height 11
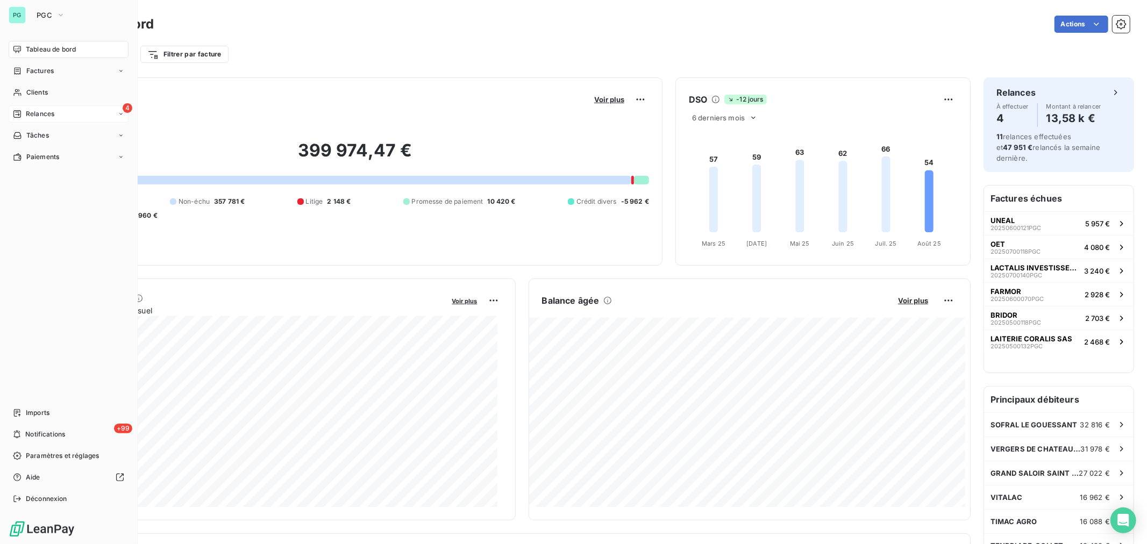
click at [47, 109] on span "Relances" at bounding box center [40, 114] width 29 height 10
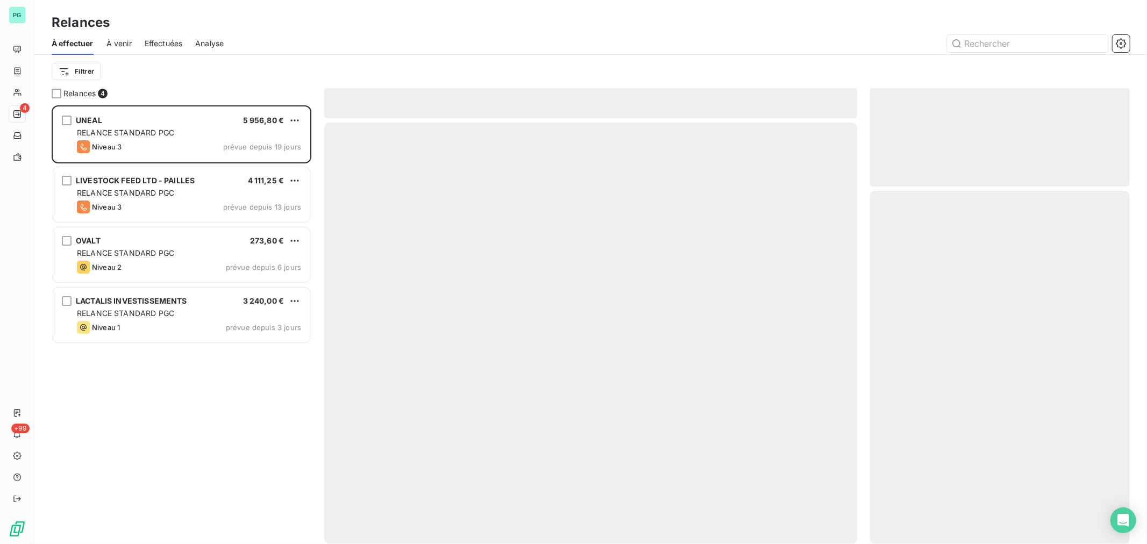
scroll to position [429, 251]
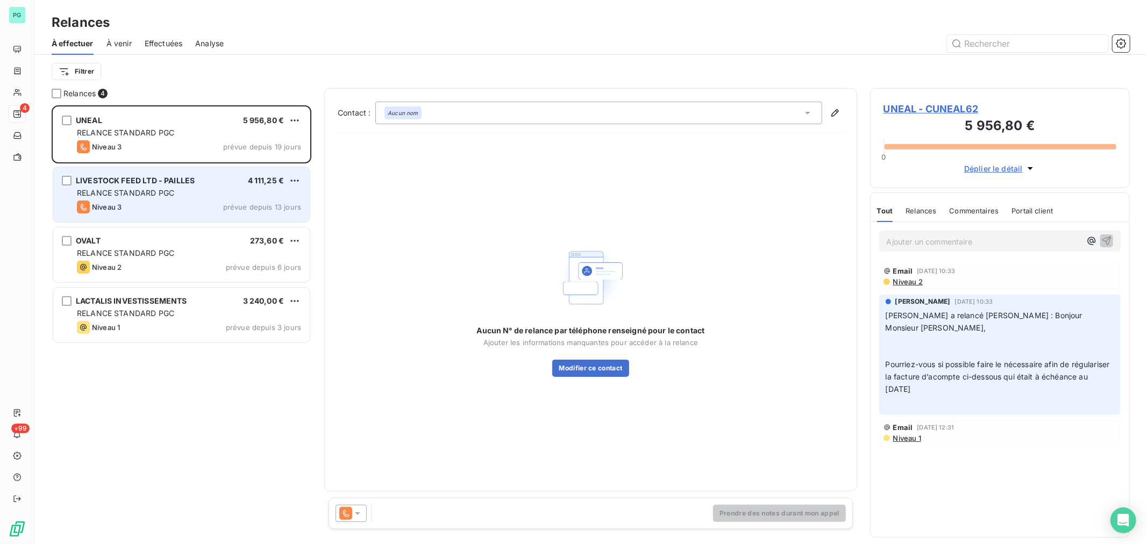
click at [190, 210] on div "Niveau 3 prévue depuis 13 jours" at bounding box center [189, 207] width 224 height 13
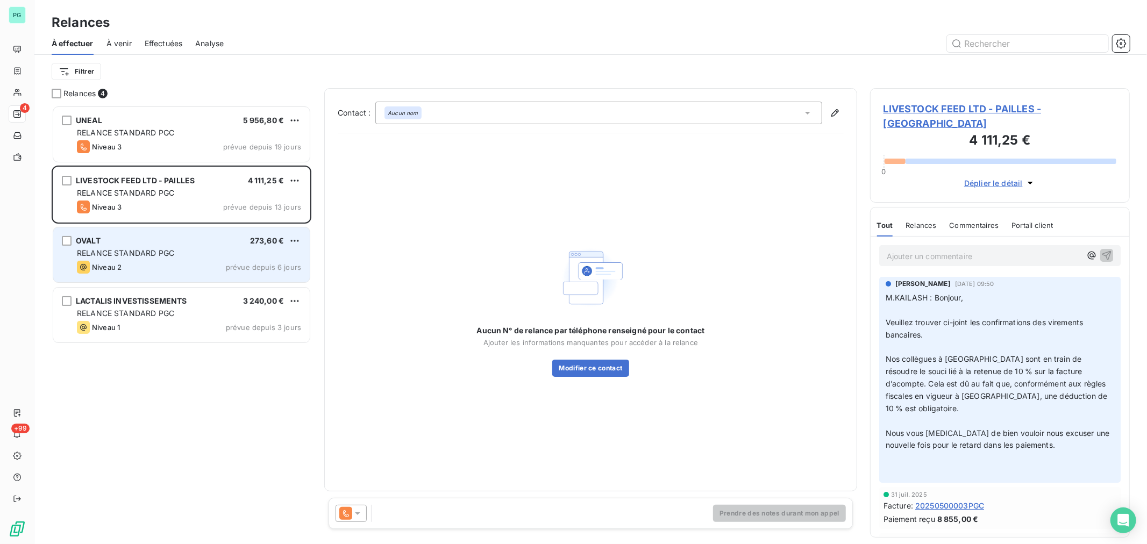
click at [165, 270] on div "Niveau 2 prévue depuis 6 jours" at bounding box center [189, 267] width 224 height 13
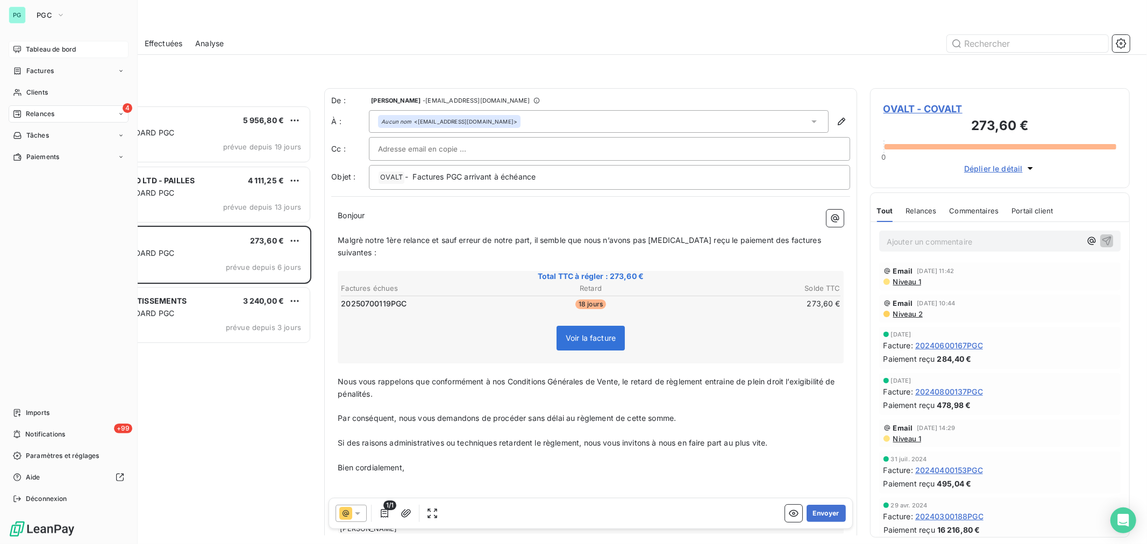
click at [29, 47] on span "Tableau de bord" at bounding box center [51, 50] width 50 height 10
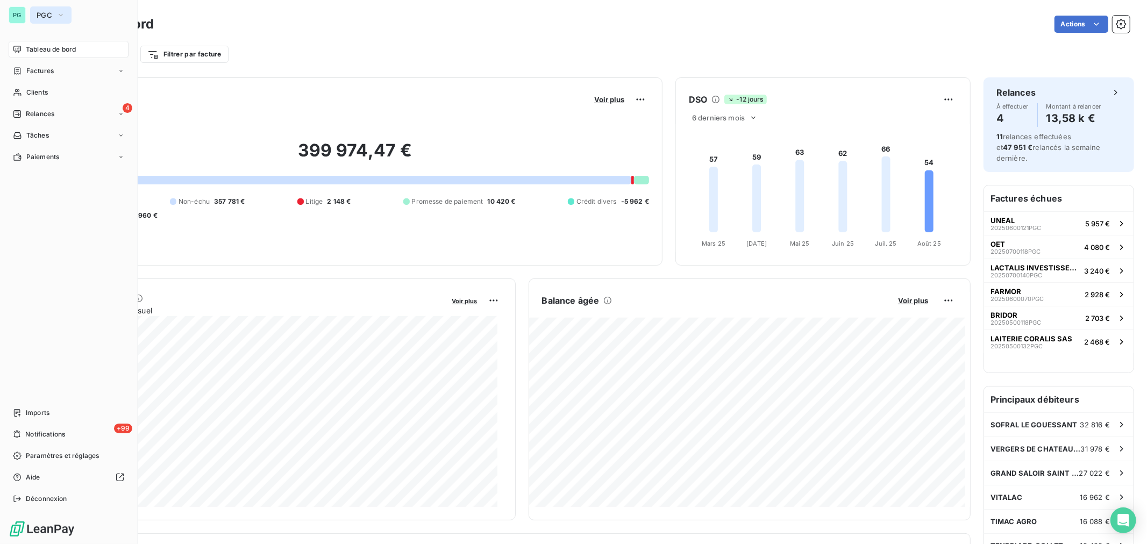
click at [55, 17] on button "PGC" at bounding box center [50, 14] width 41 height 17
click at [44, 12] on span "PGC" at bounding box center [45, 15] width 16 height 9
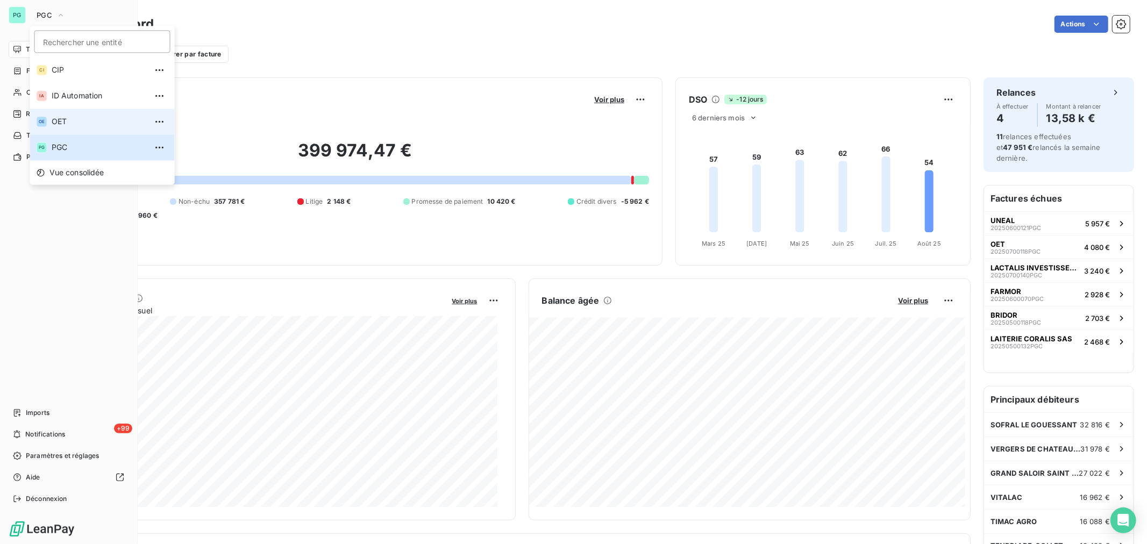
click at [88, 125] on span "OET" at bounding box center [99, 121] width 95 height 11
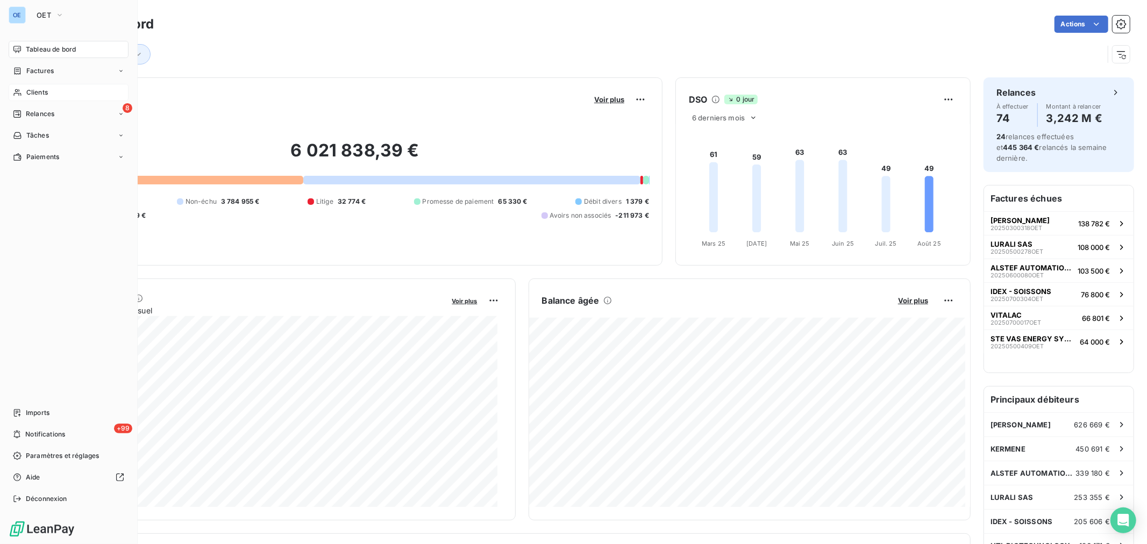
click at [26, 92] on span "Clients" at bounding box center [37, 93] width 22 height 10
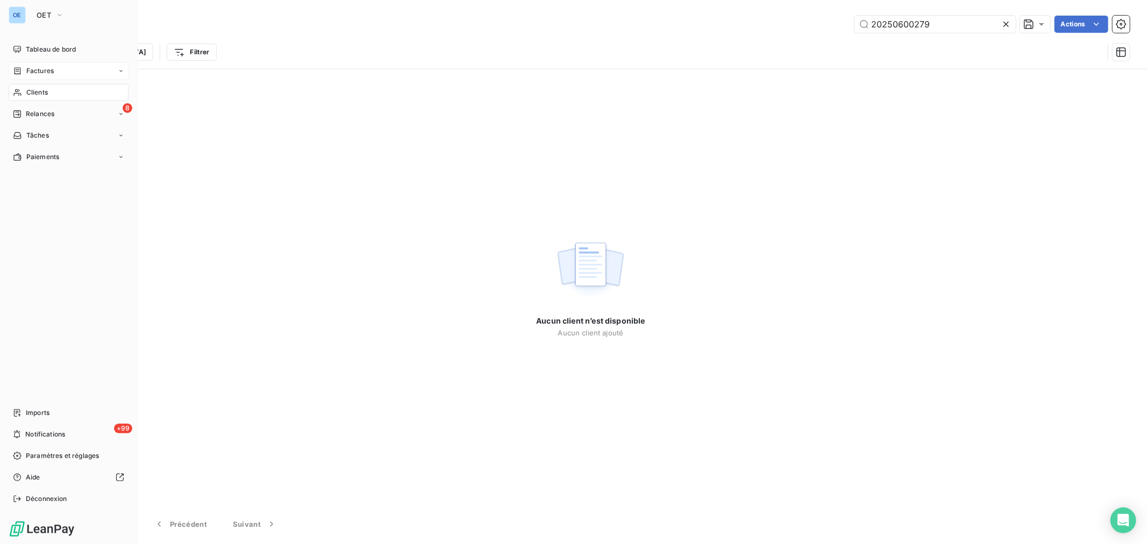
type input "20250600279"
click at [25, 73] on div "Factures" at bounding box center [33, 71] width 41 height 10
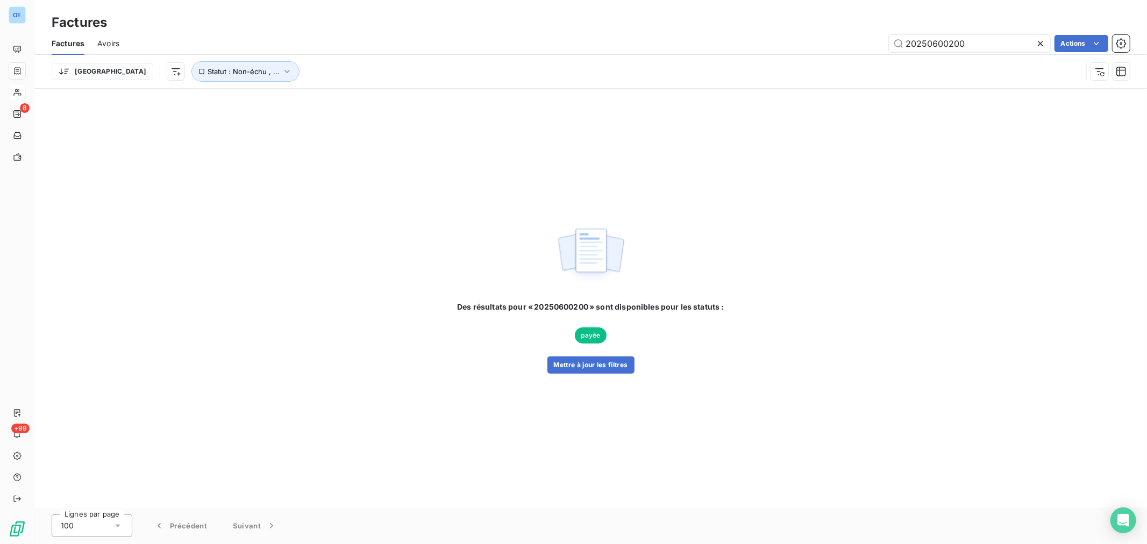
drag, startPoint x: 993, startPoint y: 38, endPoint x: 955, endPoint y: 56, distance: 42.1
click at [953, 58] on div "Factures Avoirs 20250600200 Actions Trier Statut : Non-échu , ..." at bounding box center [590, 60] width 1113 height 56
type input "20250600279"
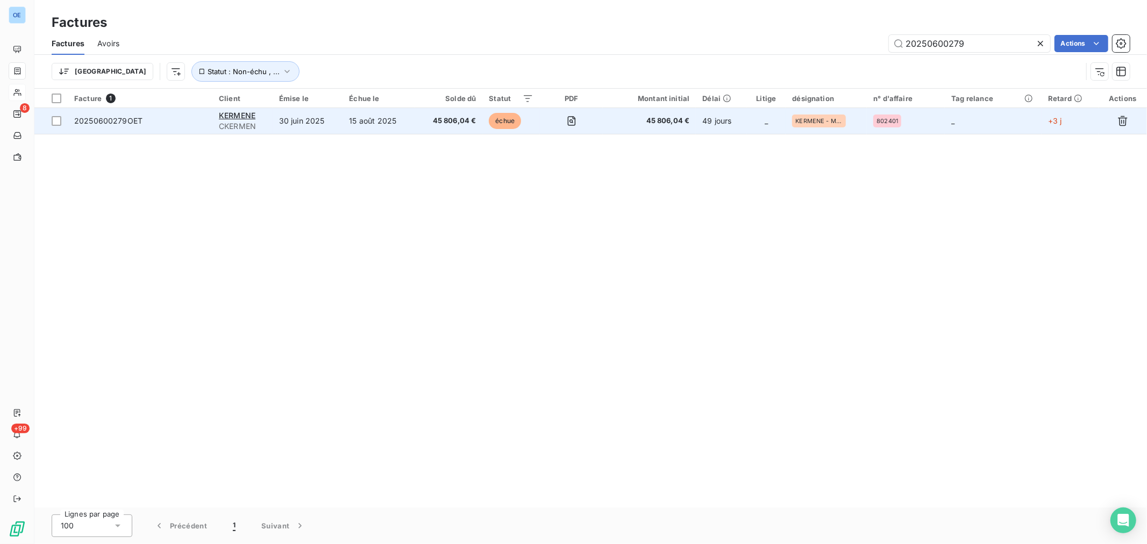
click at [628, 124] on span "45 806,04 €" at bounding box center [649, 121] width 80 height 11
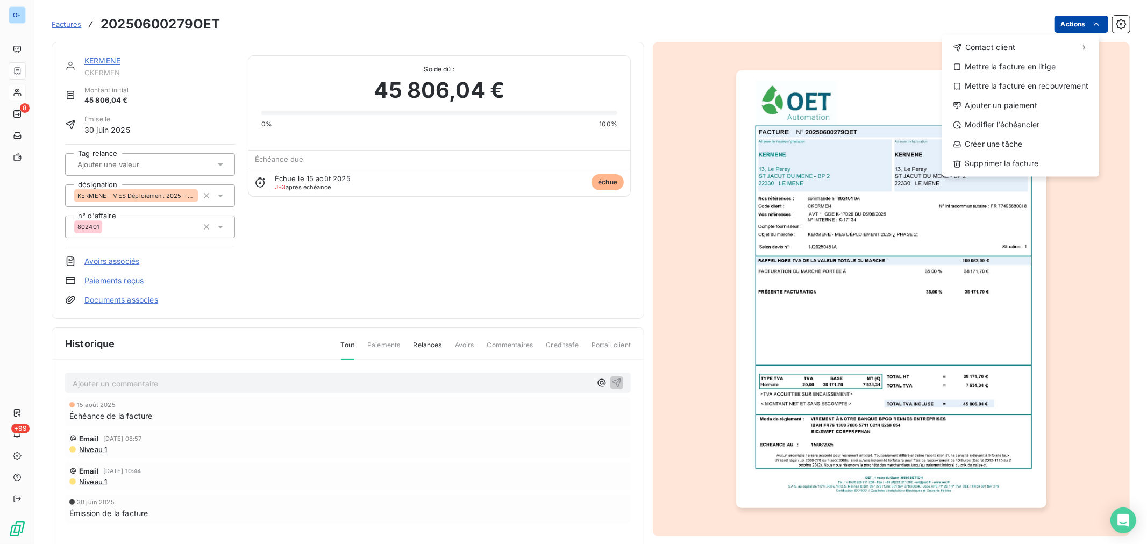
click at [1077, 28] on html "OE 8 +99 Factures 20250600279OET Actions Contact client Mettre la facture en li…" at bounding box center [573, 272] width 1147 height 544
click at [1019, 101] on div "Ajouter un paiement" at bounding box center [1020, 105] width 148 height 17
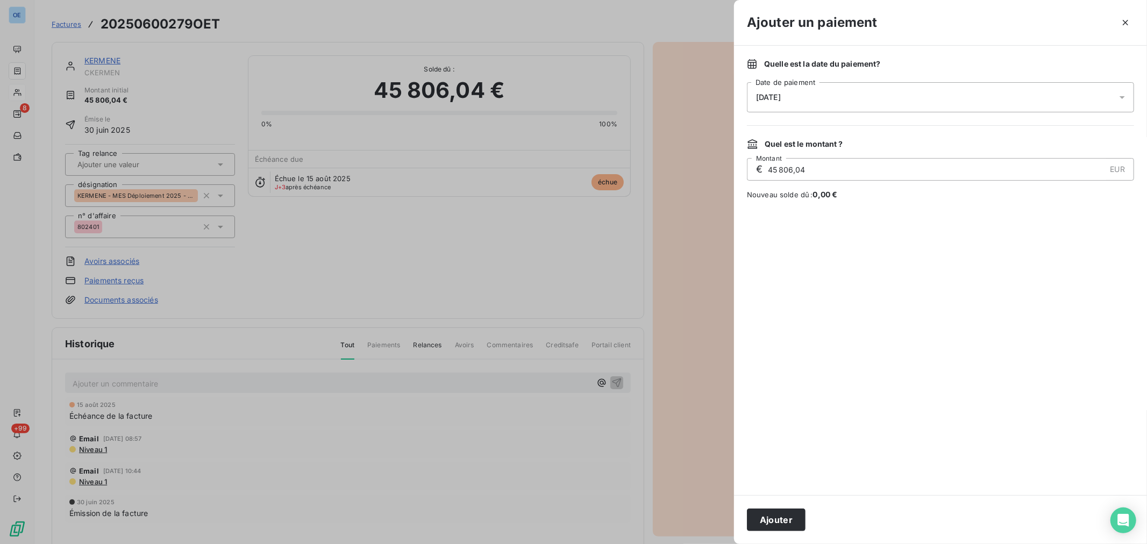
click at [816, 98] on div "[DATE]" at bounding box center [940, 97] width 387 height 30
click at [800, 247] on button "19" at bounding box center [800, 251] width 22 height 22
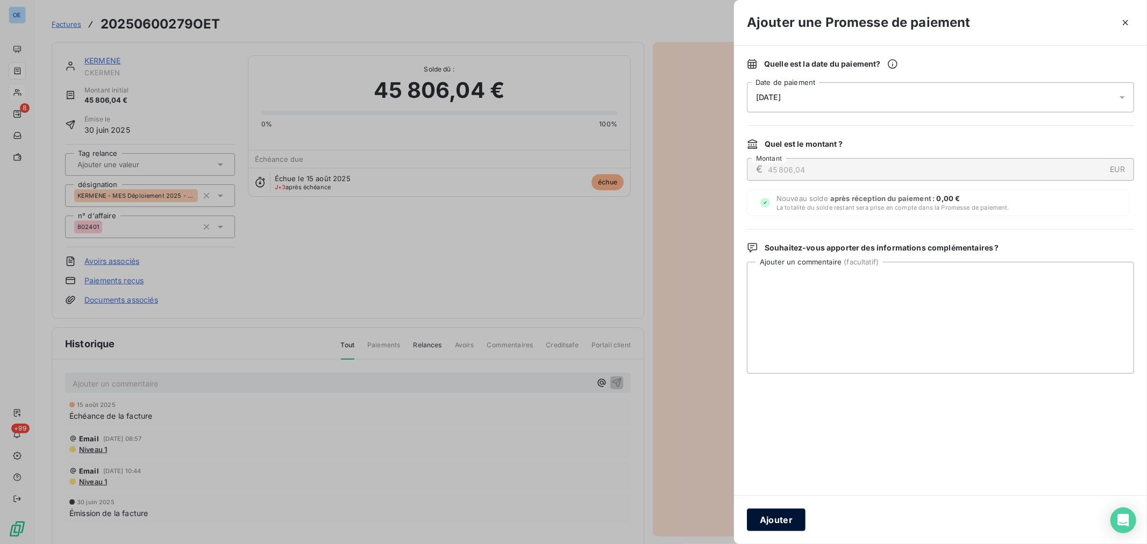
click at [791, 516] on button "Ajouter" at bounding box center [776, 520] width 59 height 23
